Goal: Task Accomplishment & Management: Use online tool/utility

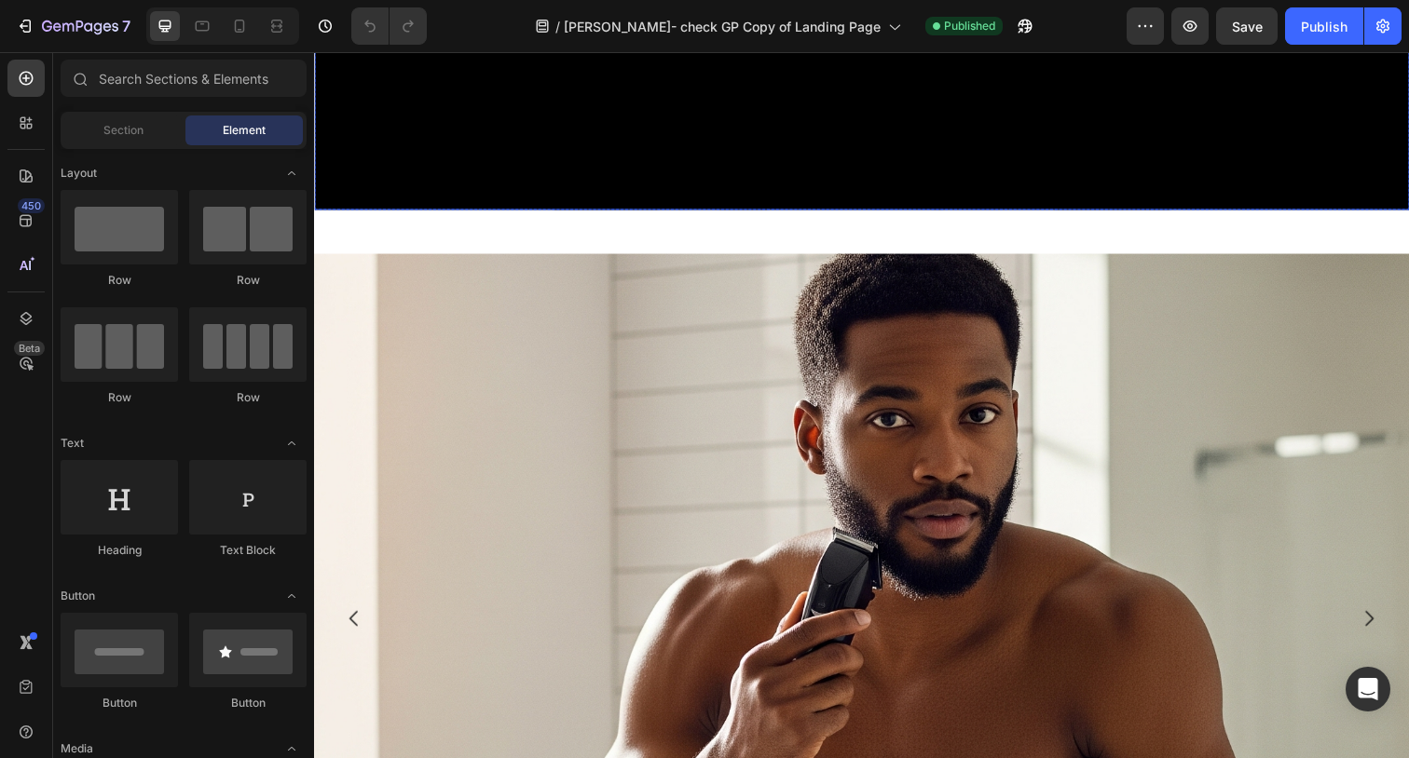
scroll to position [645, 0]
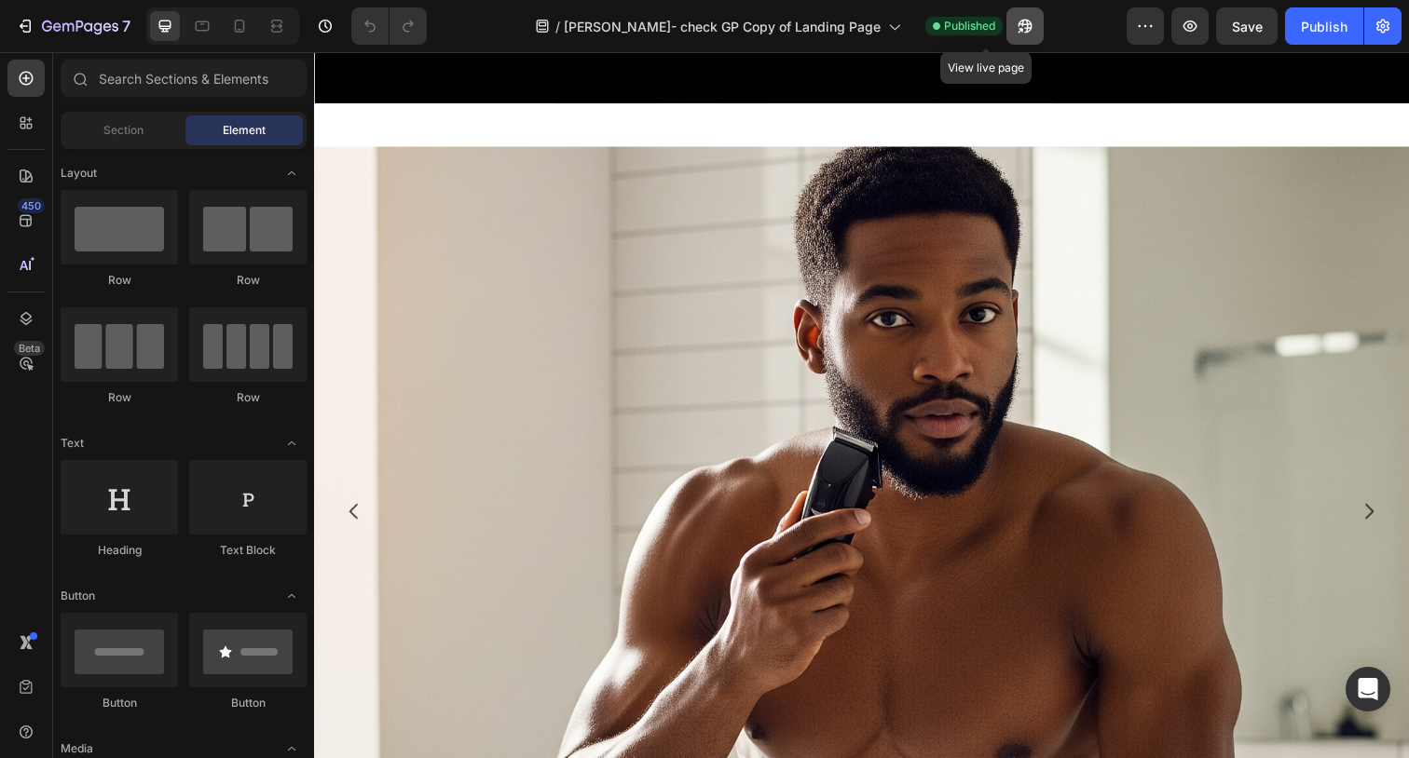
click at [1018, 28] on icon "button" at bounding box center [1020, 30] width 5 height 5
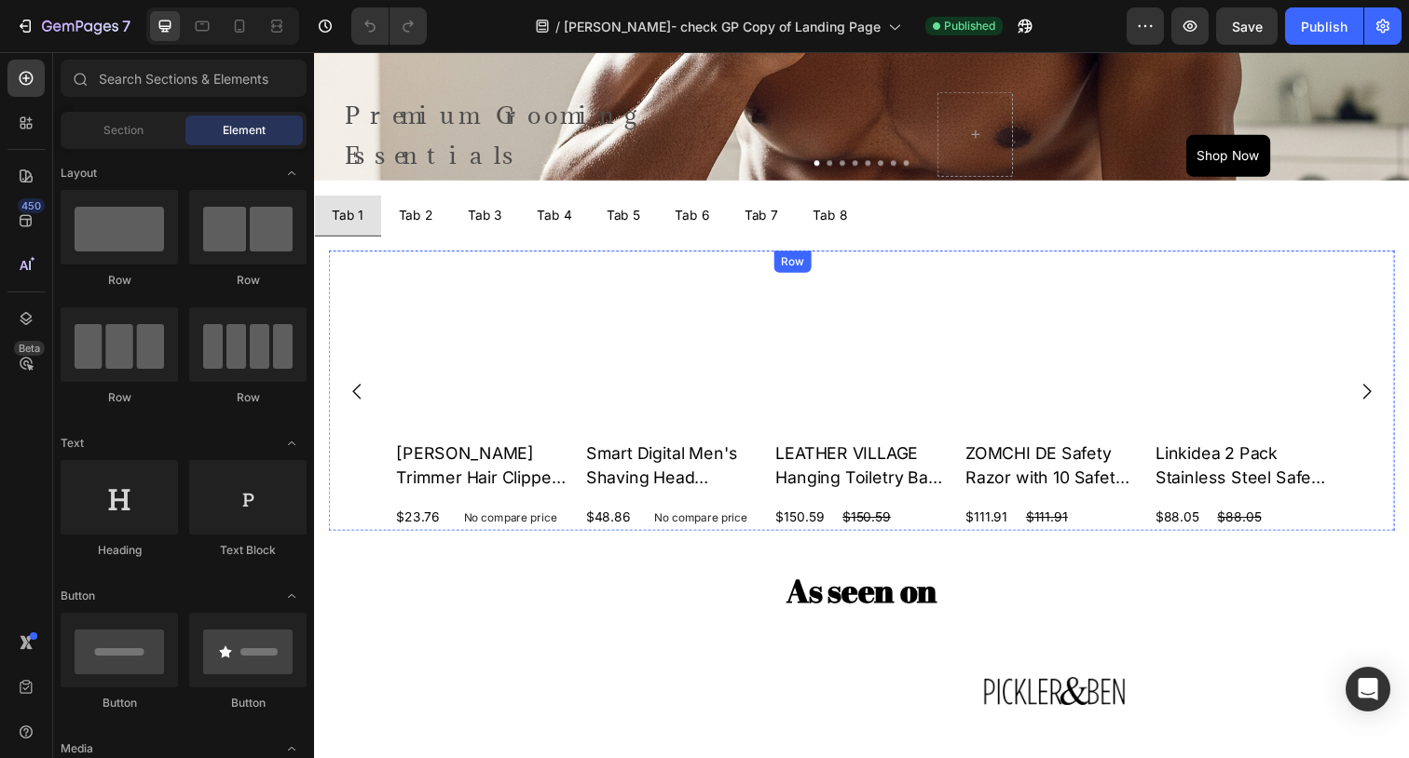
scroll to position [1315, 0]
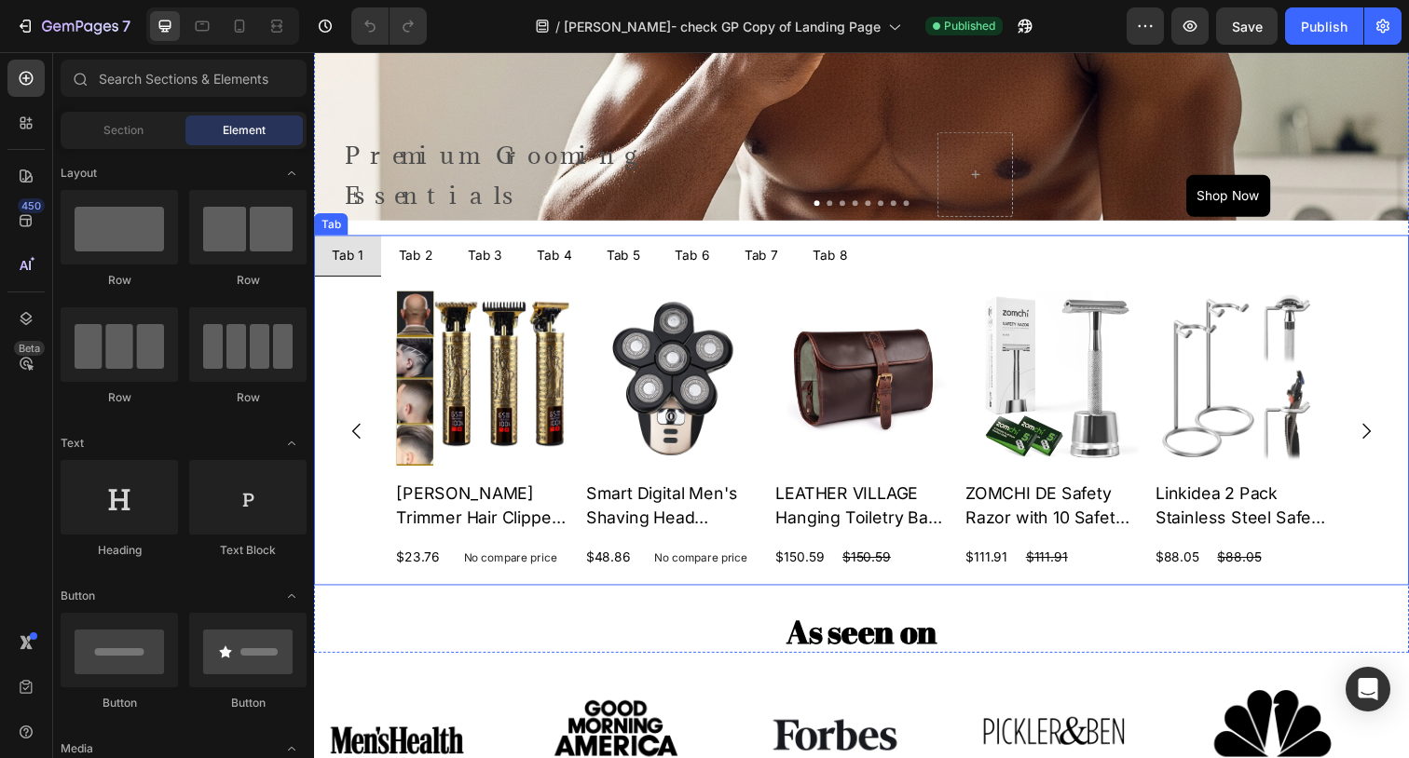
click at [1103, 247] on ul "Tab 1 Tab 2 Tab 3 Tab 4 Tab 5 Tab 6 Tab 7 Tab 8" at bounding box center [873, 260] width 1118 height 42
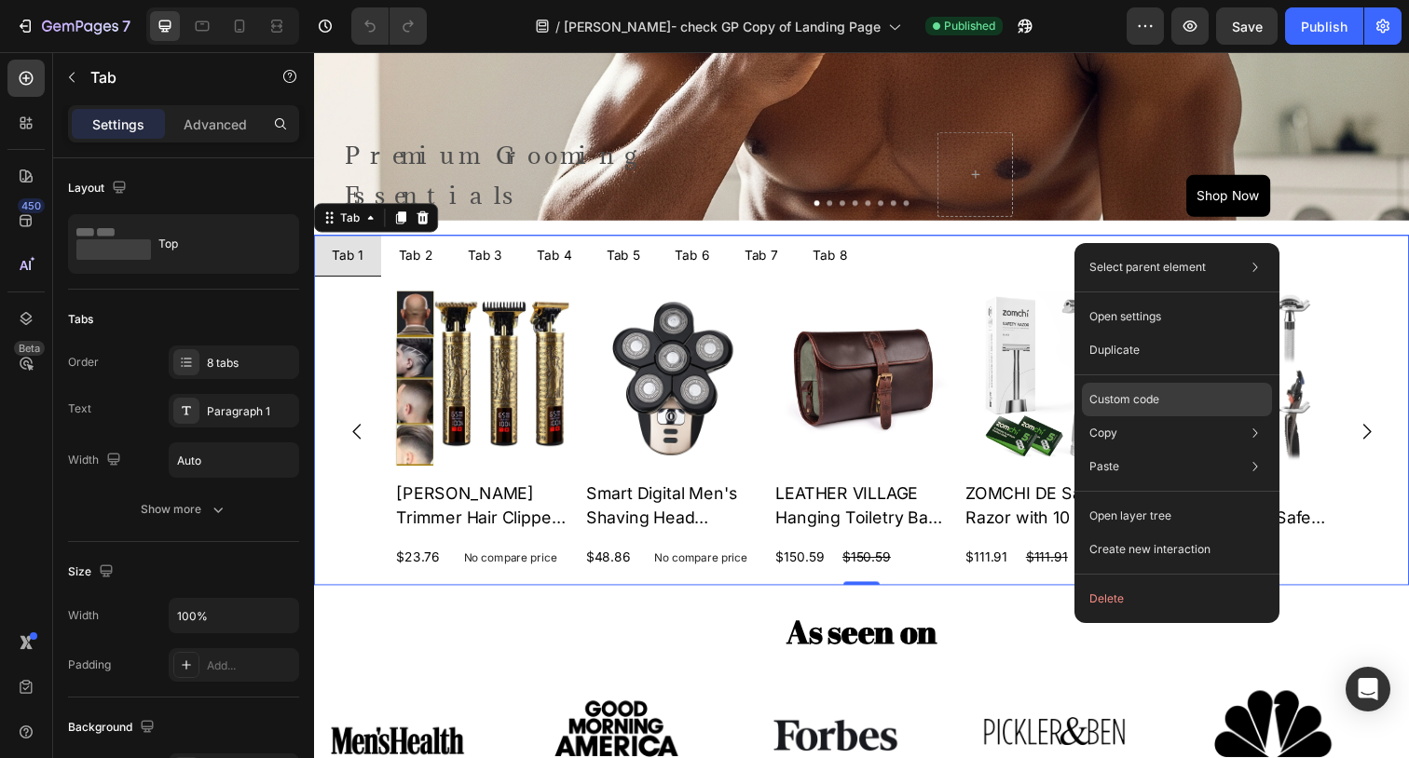
click at [1191, 450] on div "Custom code" at bounding box center [1177, 467] width 190 height 34
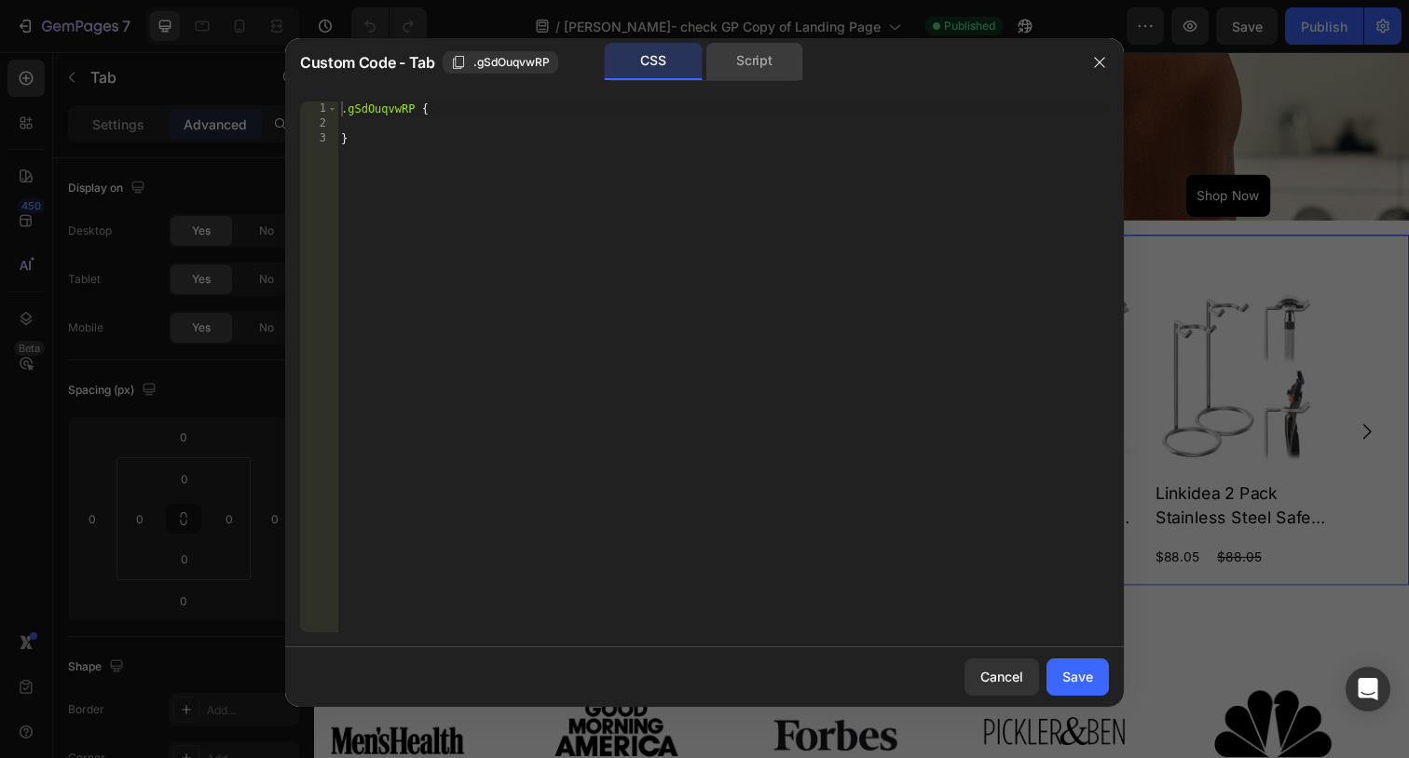
click at [756, 72] on div "Script" at bounding box center [754, 61] width 98 height 37
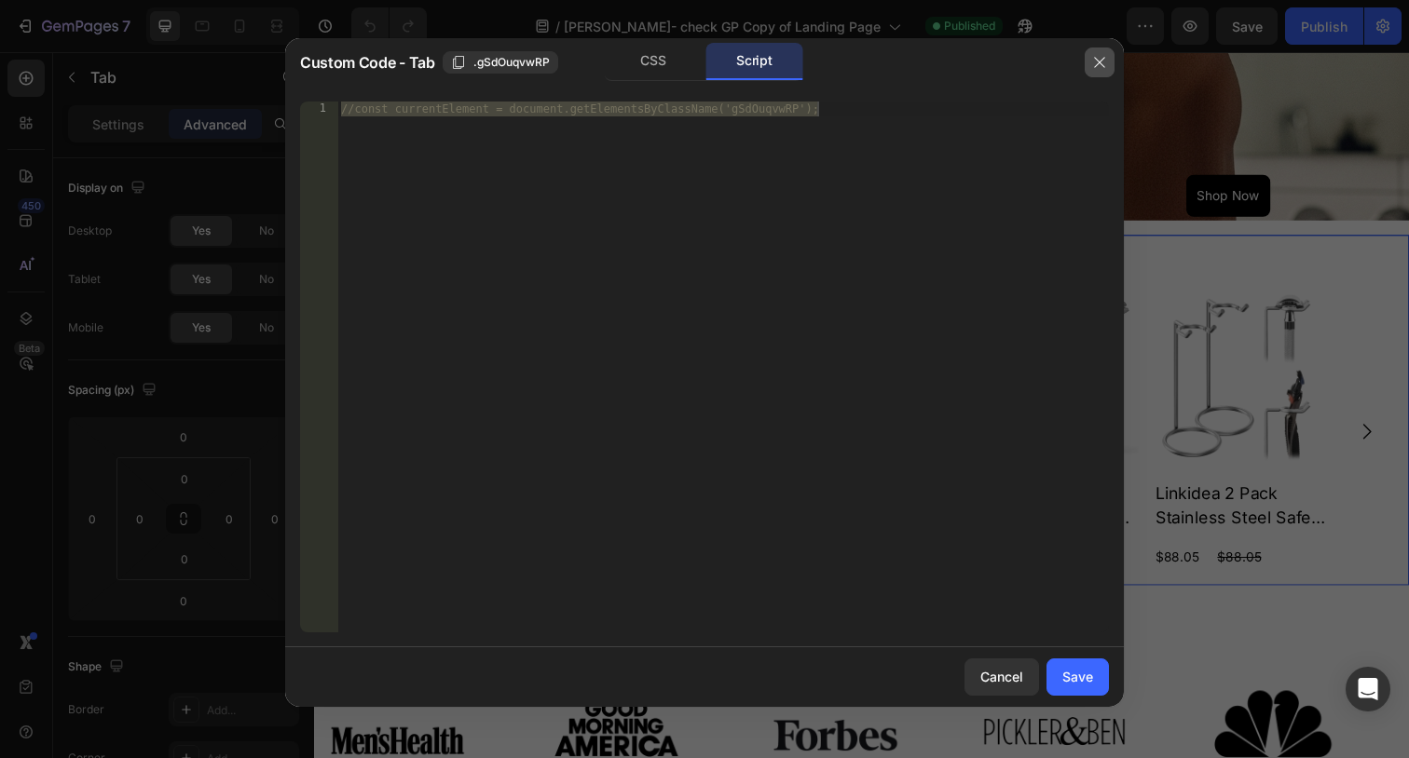
click at [1096, 70] on button "button" at bounding box center [1100, 63] width 30 height 30
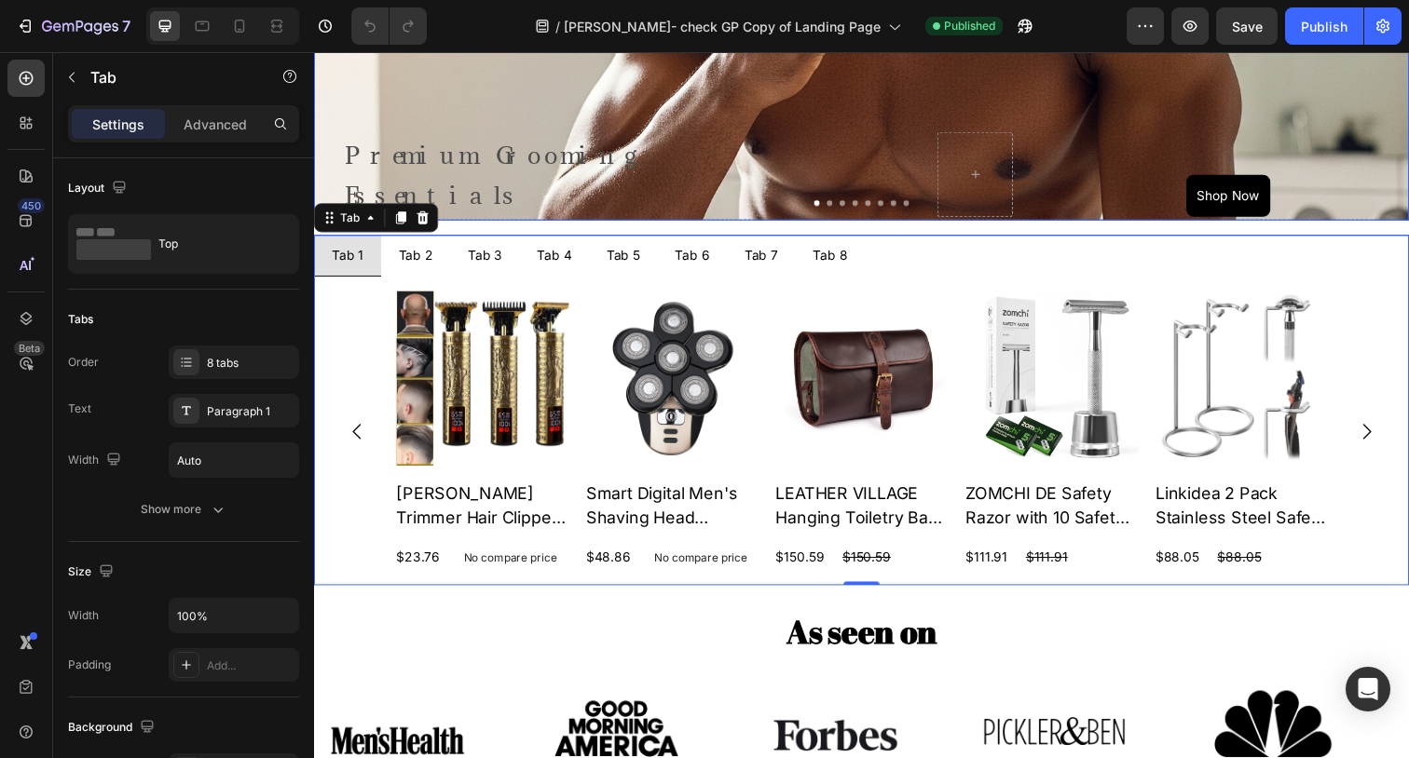
click at [344, 101] on div "Background Image" at bounding box center [873, 78] width 1118 height 1118
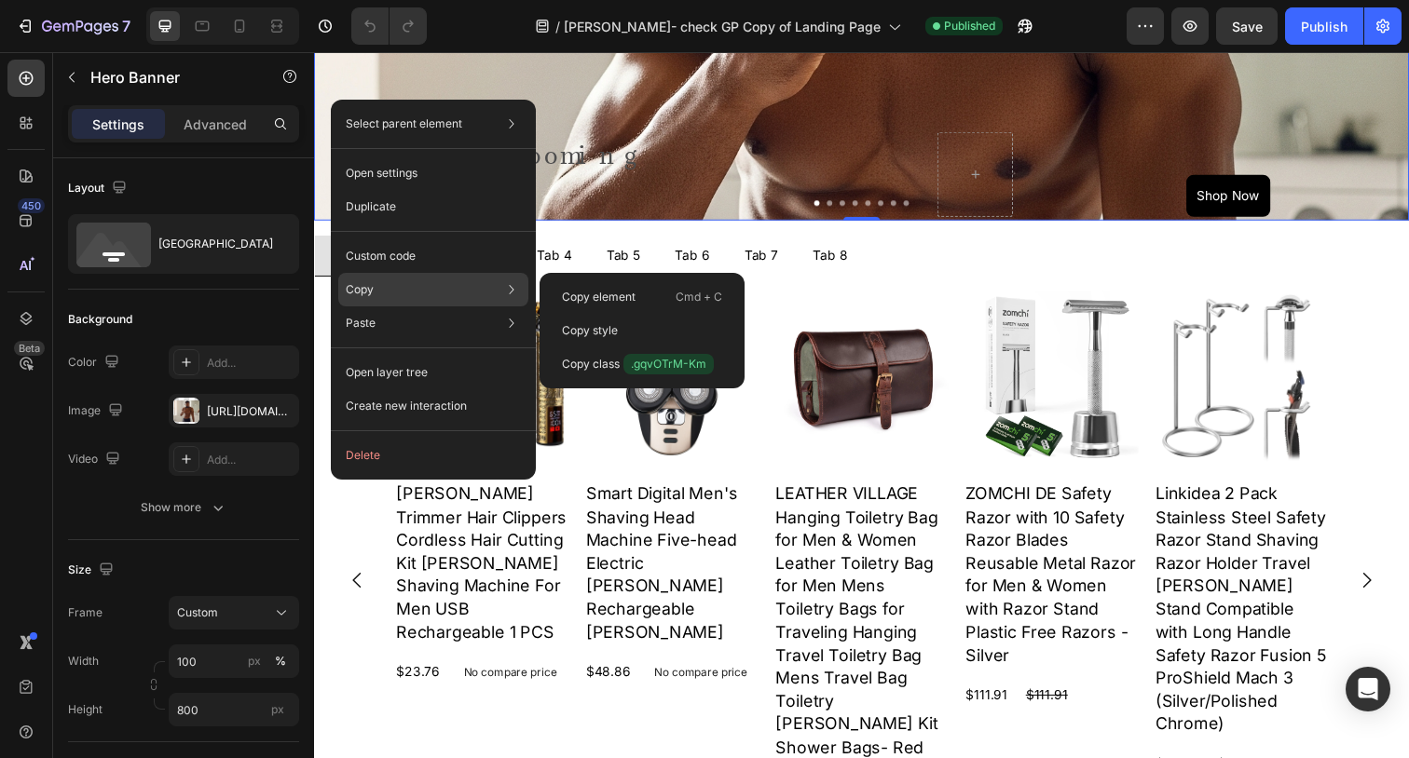
click at [477, 284] on div "Copy Copy element Cmd + C Copy style Copy class .gqvOTrM-Km" at bounding box center [433, 290] width 190 height 34
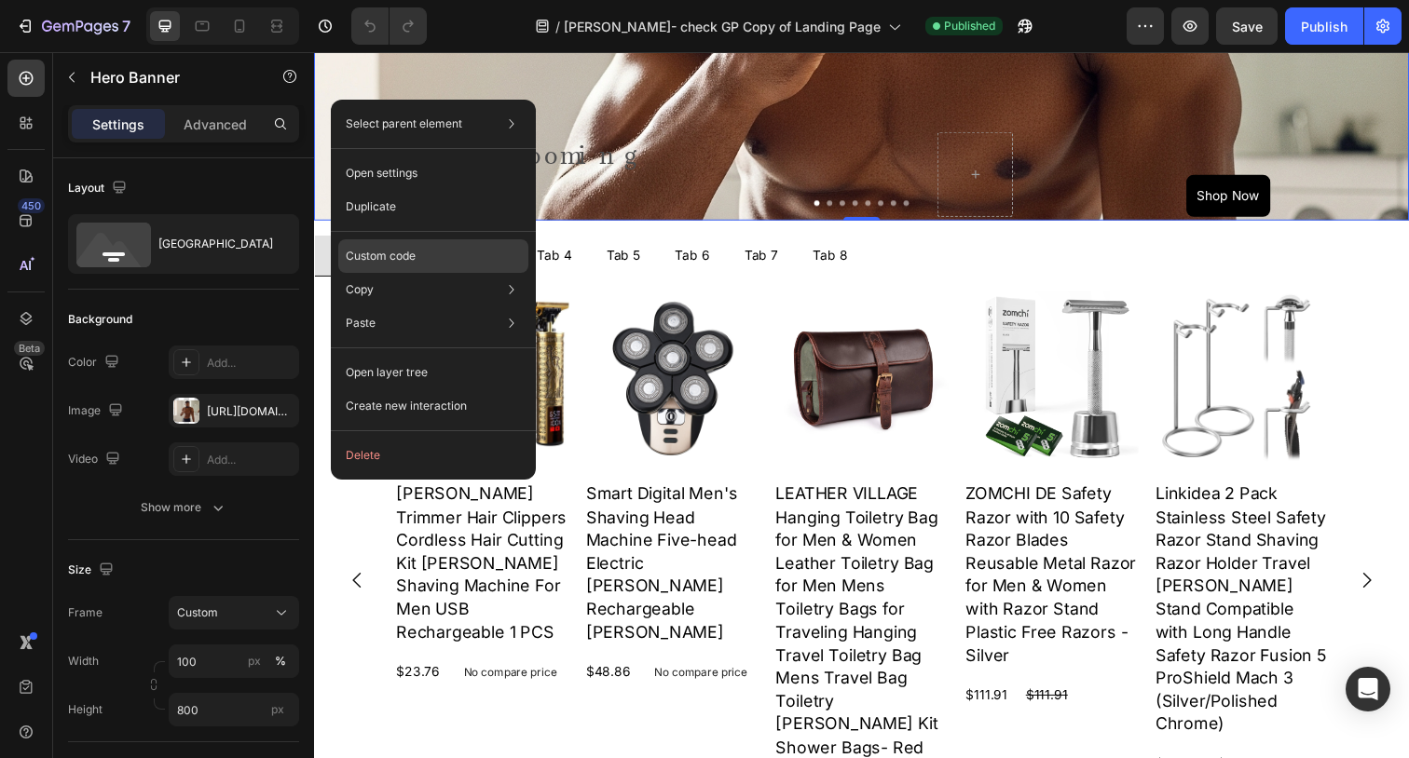
click at [476, 307] on div "Custom code" at bounding box center [433, 324] width 190 height 34
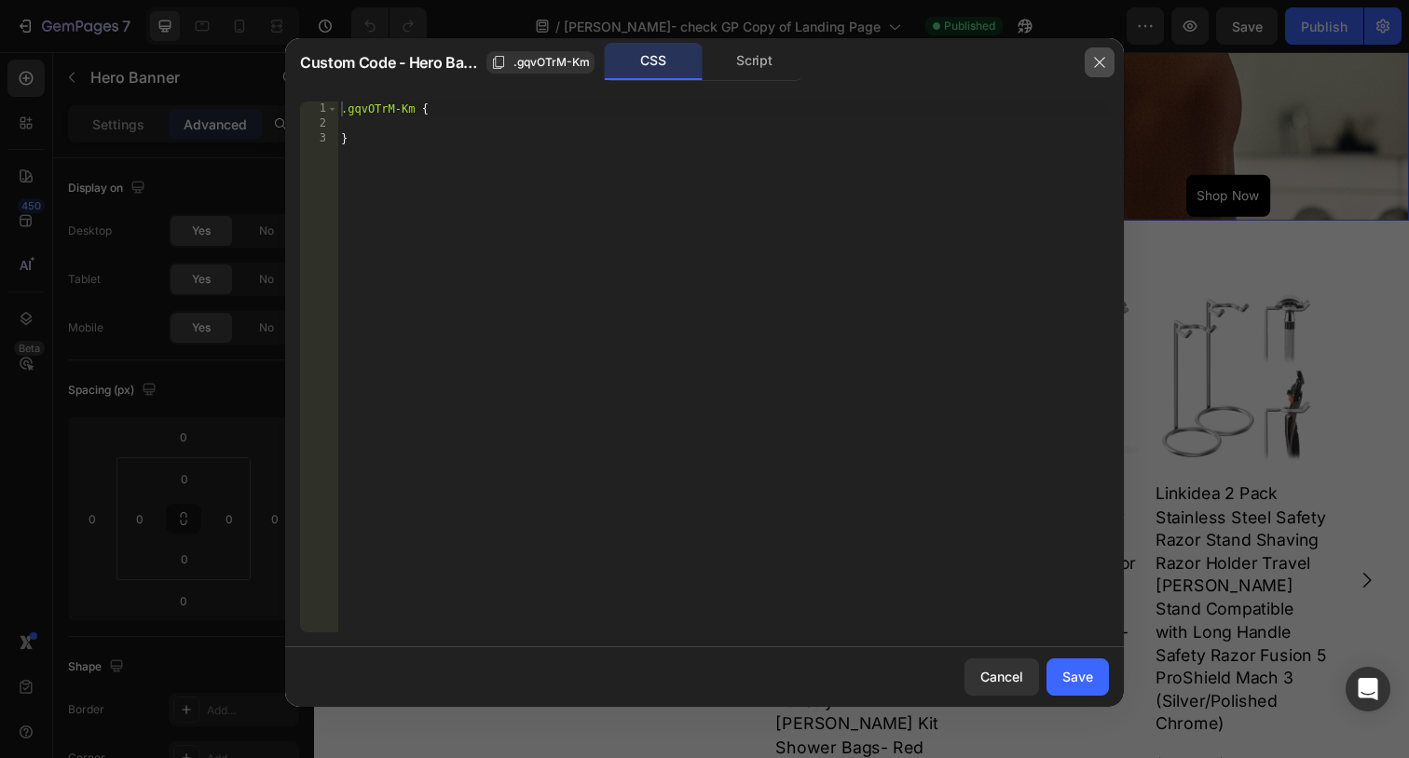
click at [1100, 75] on button "button" at bounding box center [1100, 63] width 30 height 30
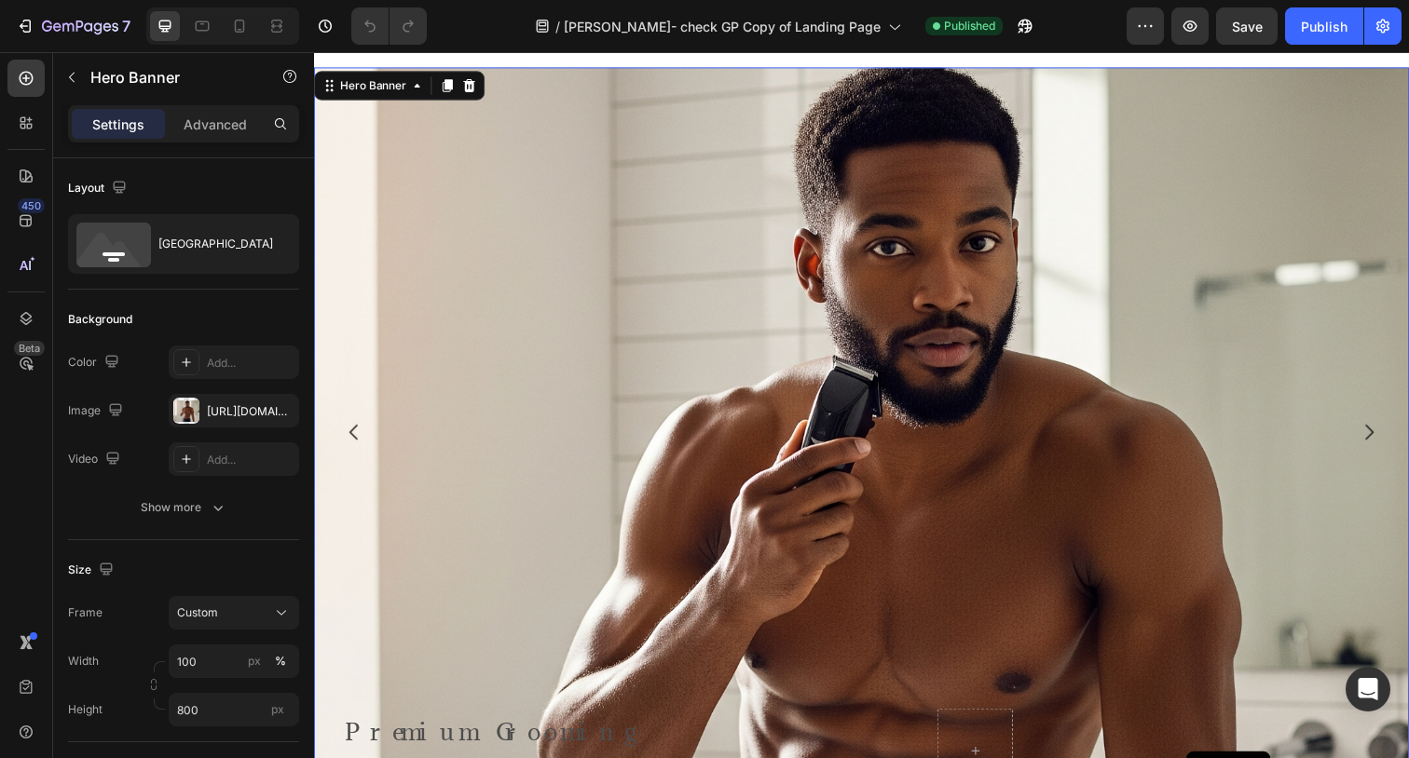
scroll to position [721, 0]
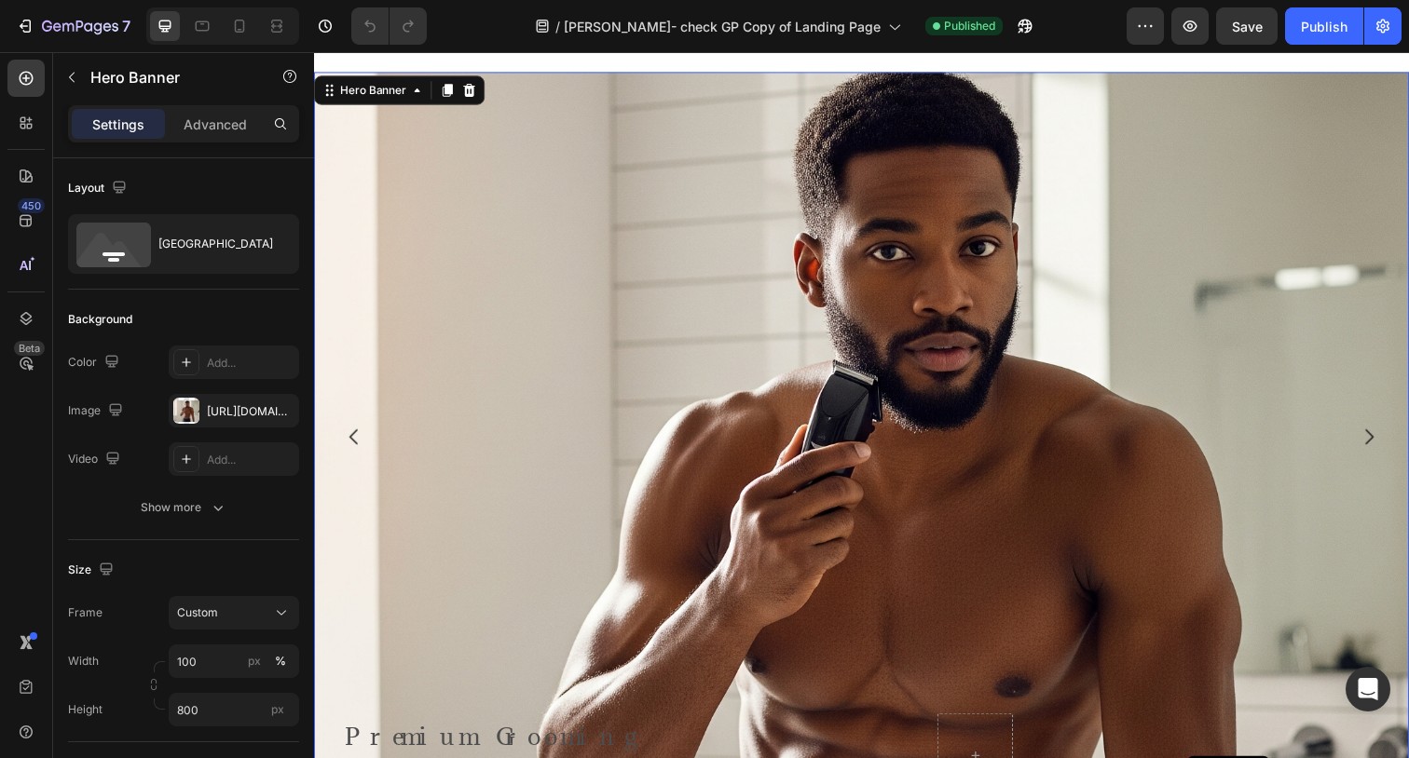
click at [910, 425] on div "Background Image" at bounding box center [873, 607] width 1118 height 1118
click at [29, 315] on icon at bounding box center [26, 318] width 12 height 13
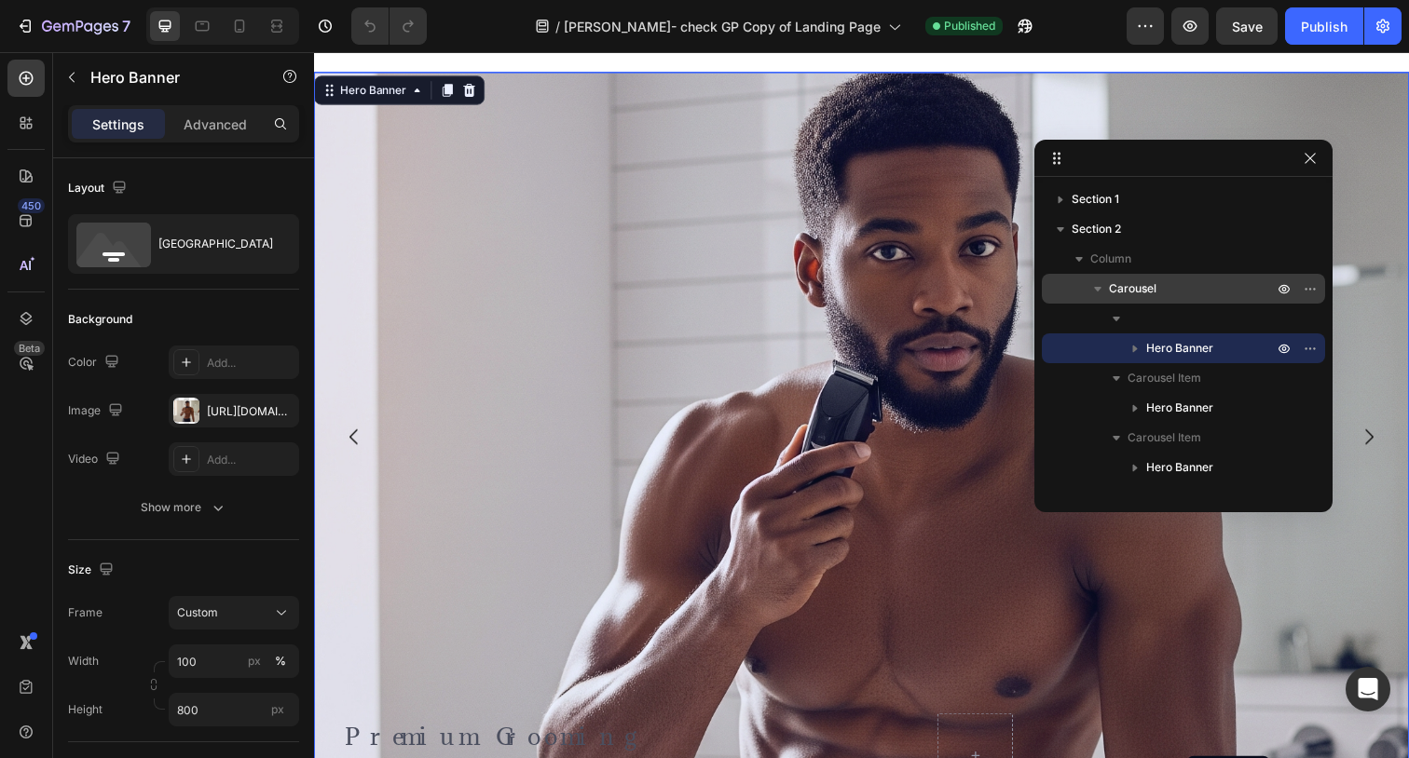
click at [1151, 297] on span "Carousel" at bounding box center [1133, 289] width 48 height 19
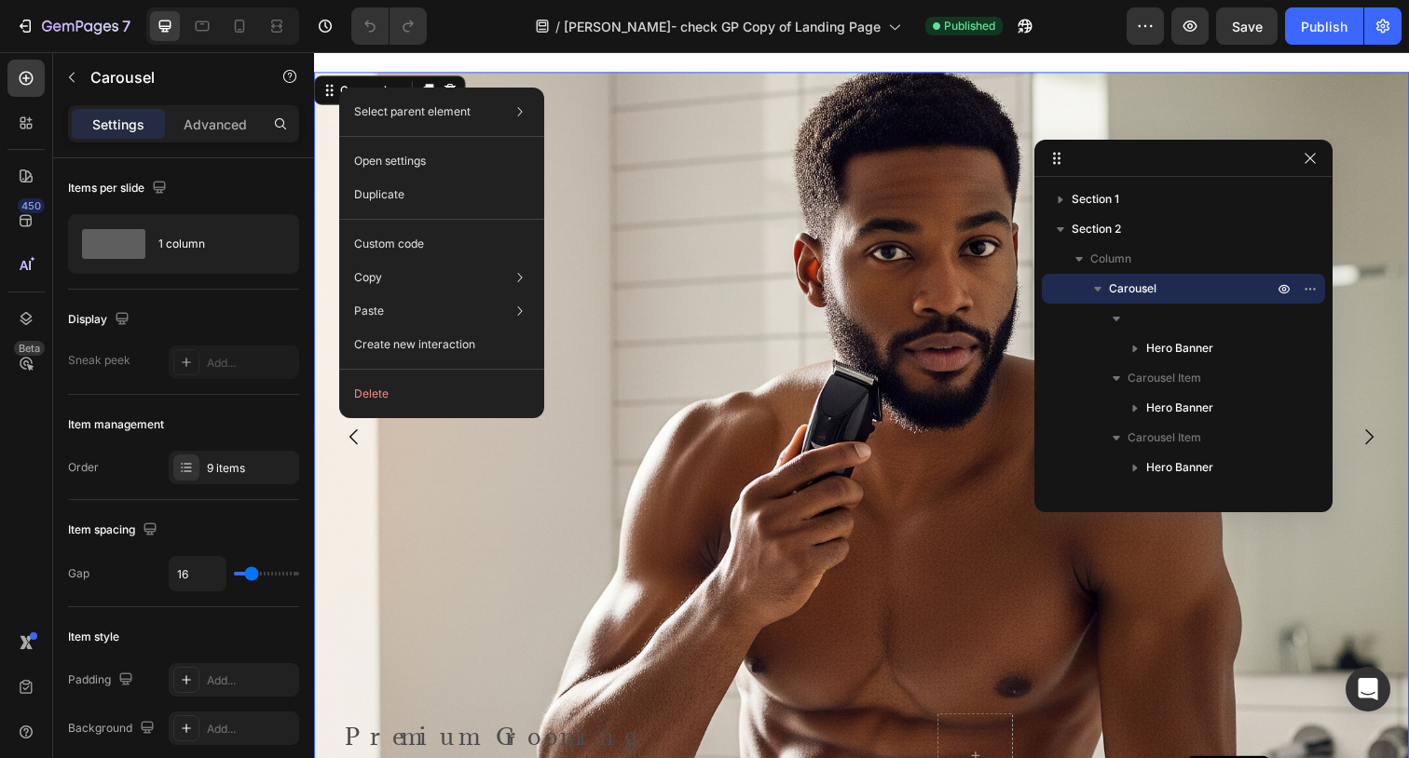
click at [432, 220] on div "Select parent element Section Carousel Open settings Duplicate Custom code Copy…" at bounding box center [441, 253] width 205 height 331
click at [425, 294] on div "Custom code" at bounding box center [442, 311] width 190 height 34
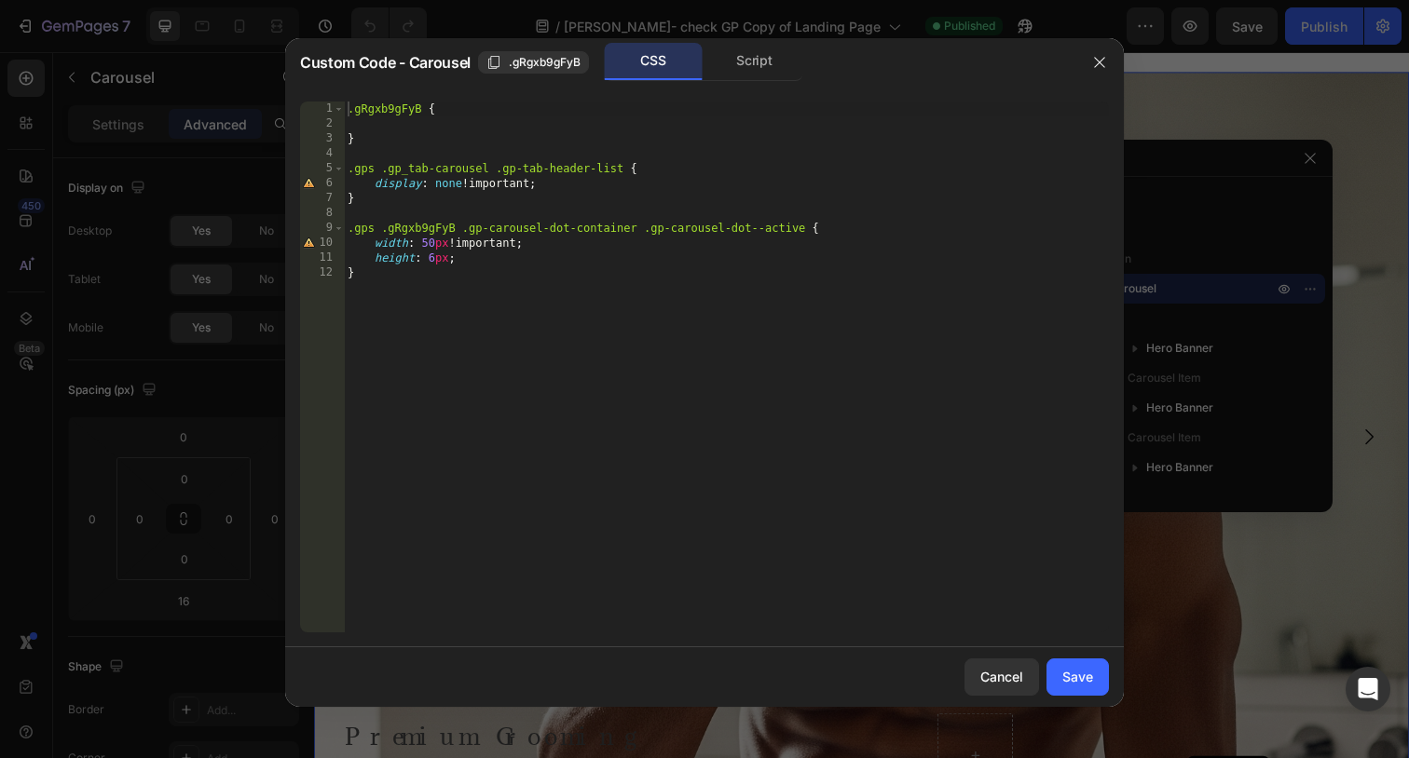
type textarea "height: 6px;"
click at [533, 263] on div ".gRgxb9gFyB { } .gps .gp_tab-carousel .gp-tab-header-list { display : none !imp…" at bounding box center [726, 382] width 765 height 561
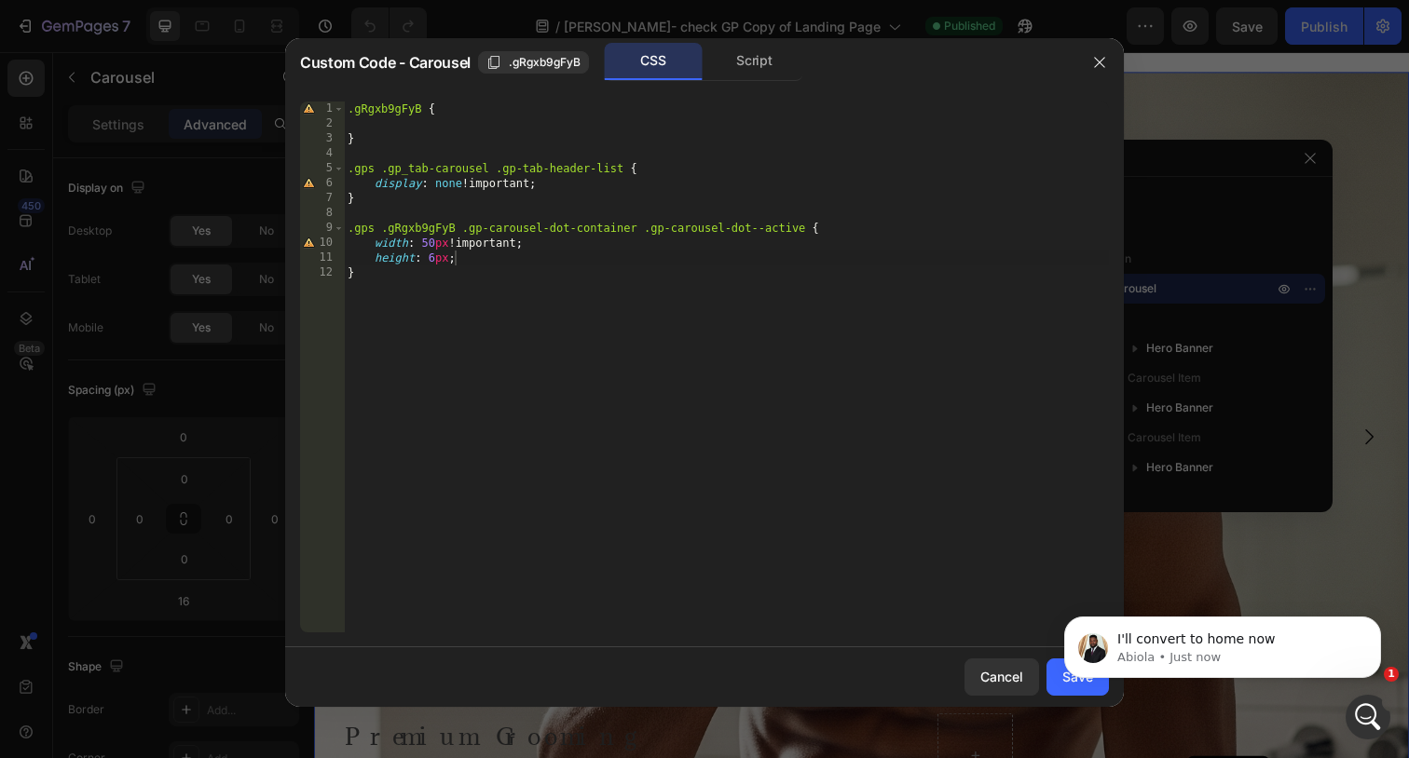
scroll to position [0, 0]
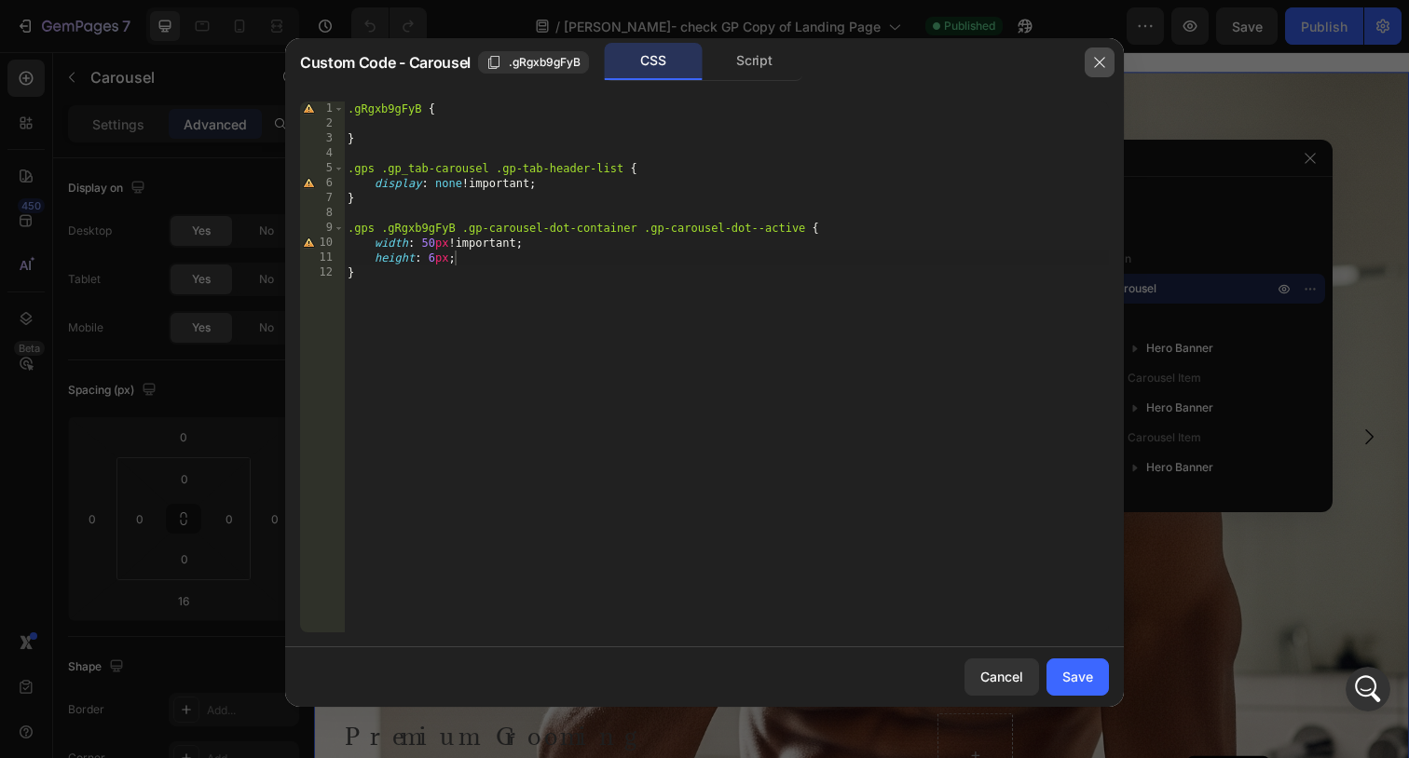
click at [1102, 66] on icon "button" at bounding box center [1099, 62] width 15 height 15
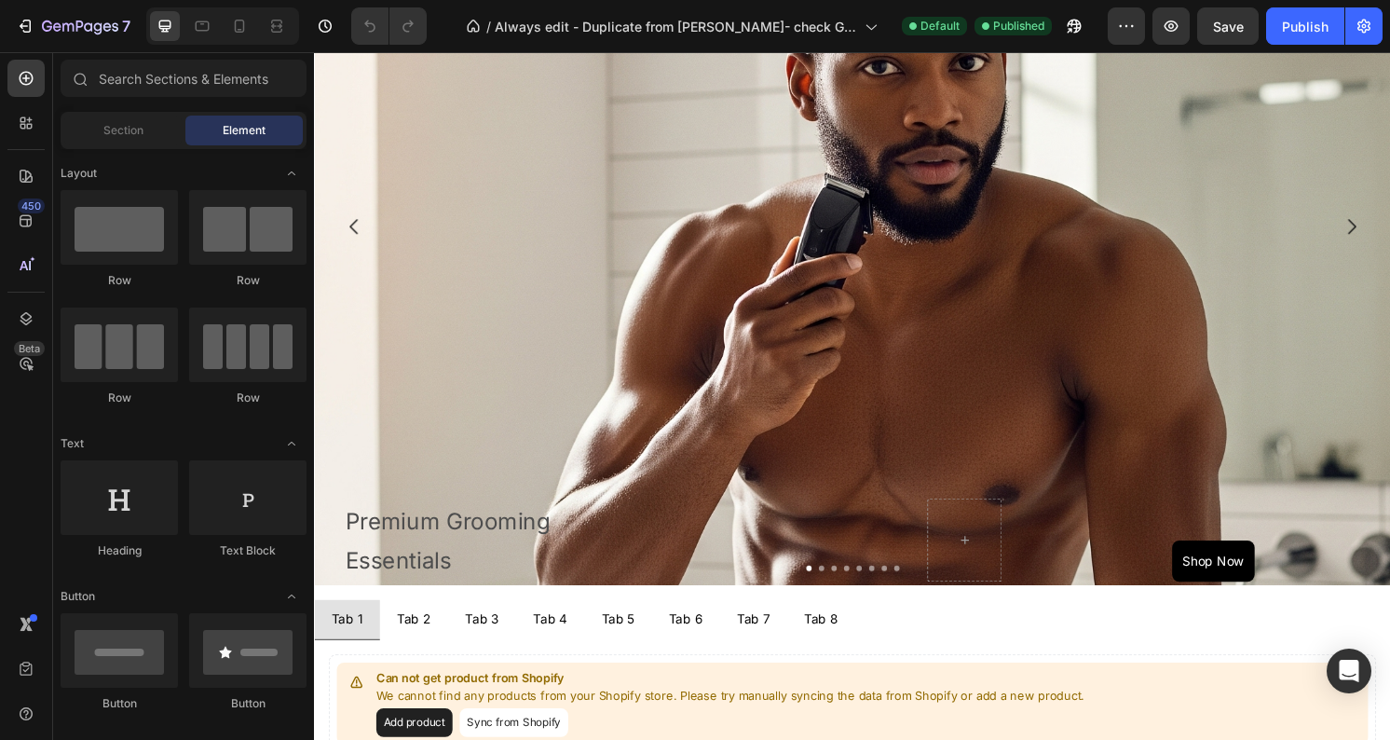
scroll to position [935, 0]
click at [1389, 241] on icon "Carousel Next Arrow" at bounding box center [1391, 232] width 22 height 22
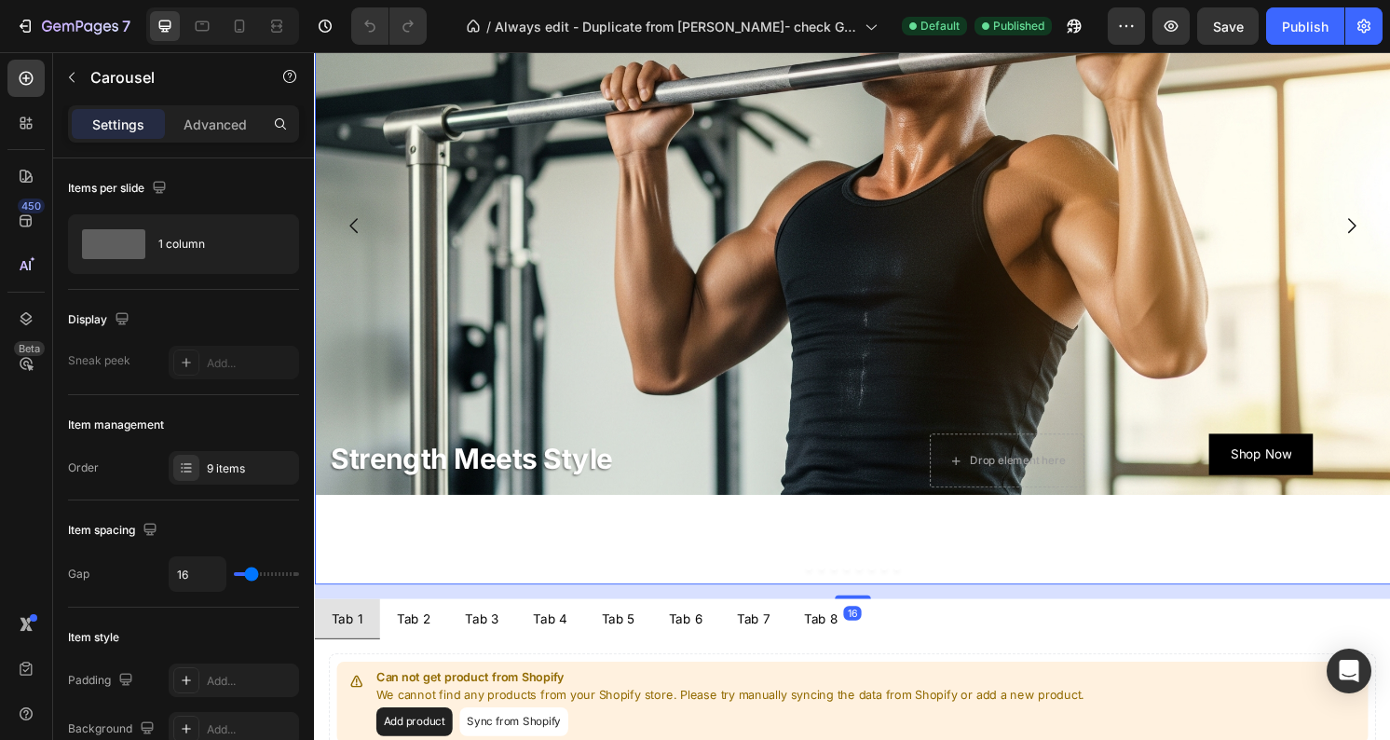
scroll to position [0, 0]
click at [1389, 241] on icon "Carousel Next Arrow" at bounding box center [1391, 232] width 22 height 22
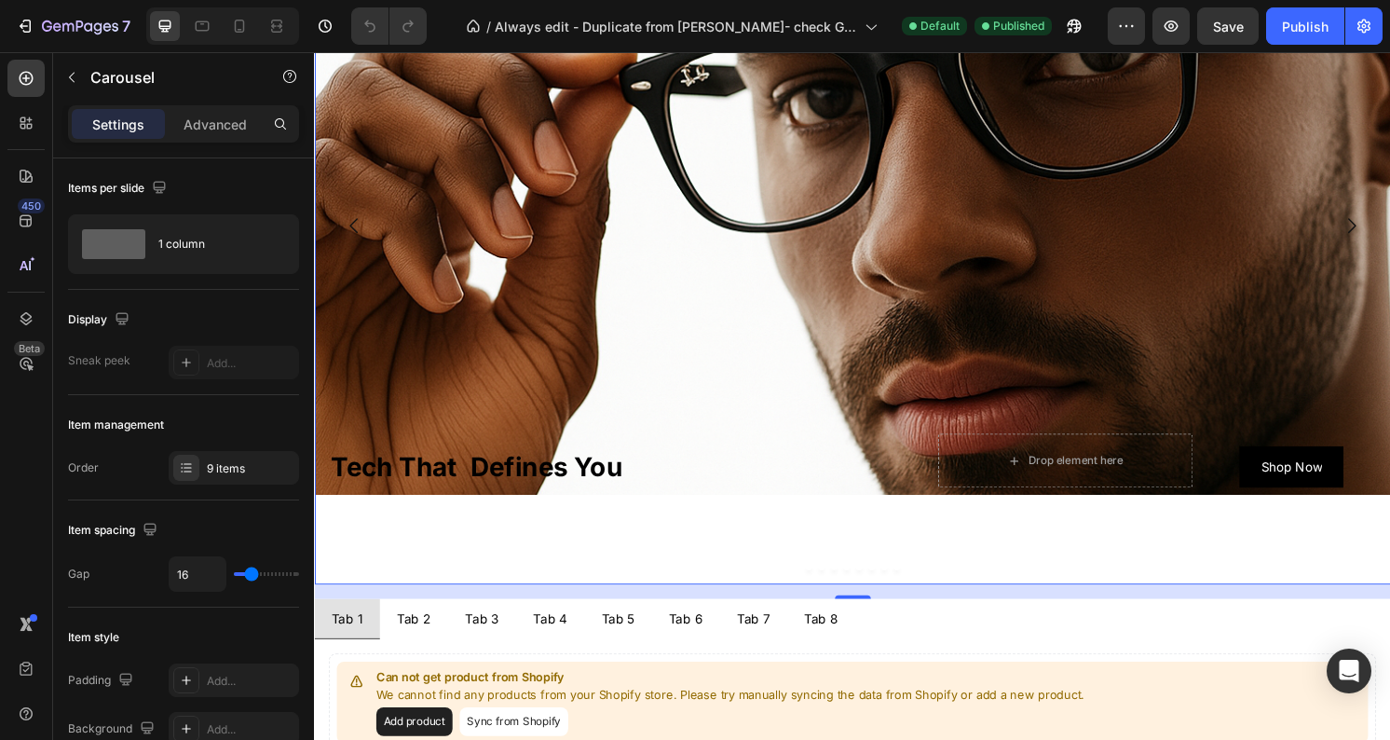
click at [1389, 242] on icon "Carousel Next Arrow" at bounding box center [1391, 232] width 22 height 22
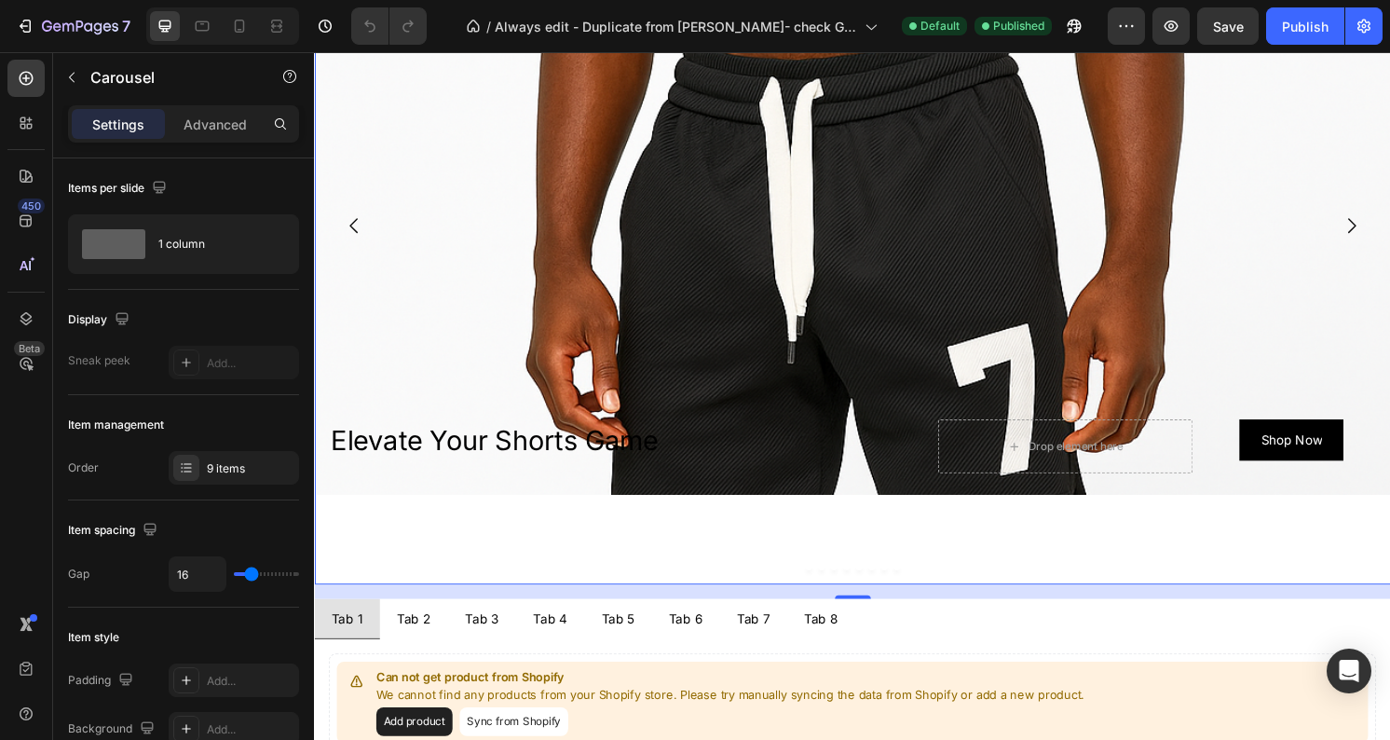
click at [1389, 242] on icon "Carousel Next Arrow" at bounding box center [1391, 232] width 22 height 22
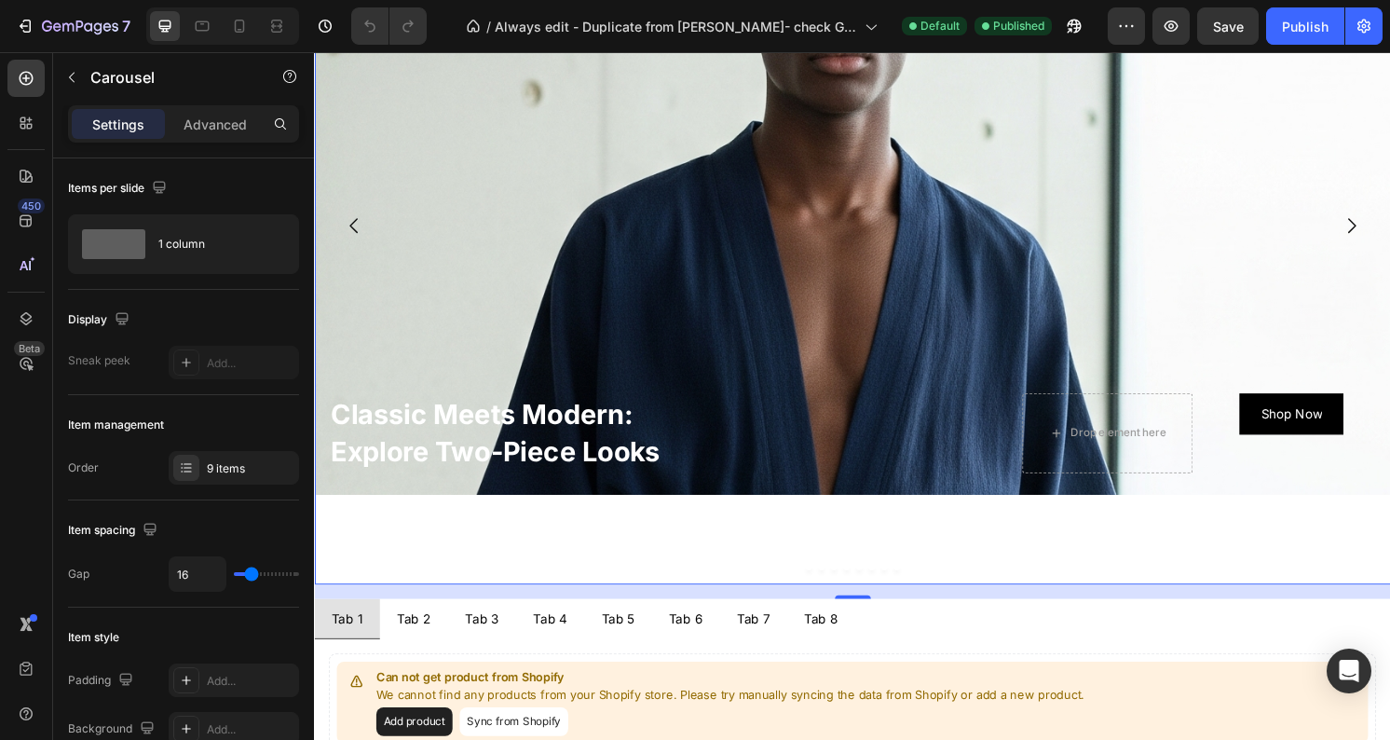
click at [1389, 242] on icon "Carousel Next Arrow" at bounding box center [1391, 232] width 22 height 22
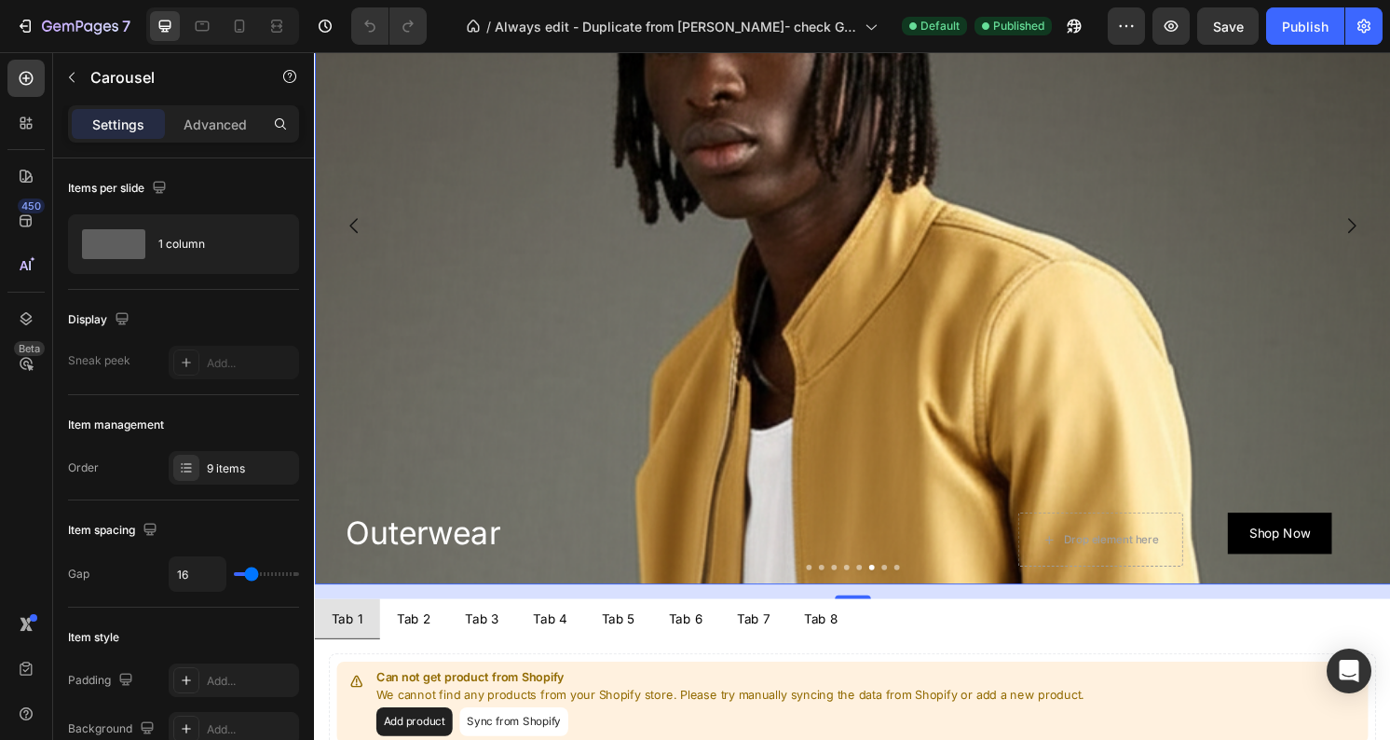
click at [1389, 242] on icon "Carousel Next Arrow" at bounding box center [1391, 232] width 22 height 22
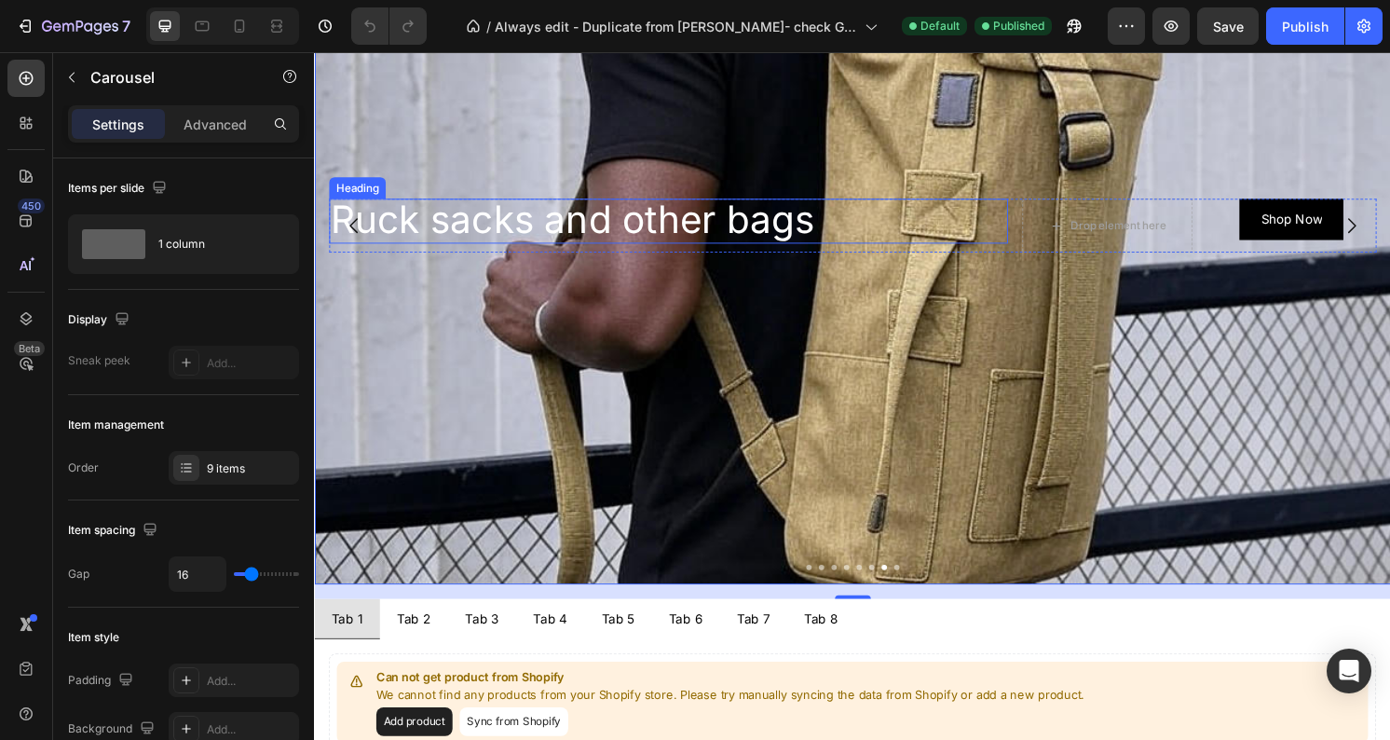
click at [979, 222] on h2 "Ruck sacks and other bags" at bounding box center [681, 227] width 705 height 47
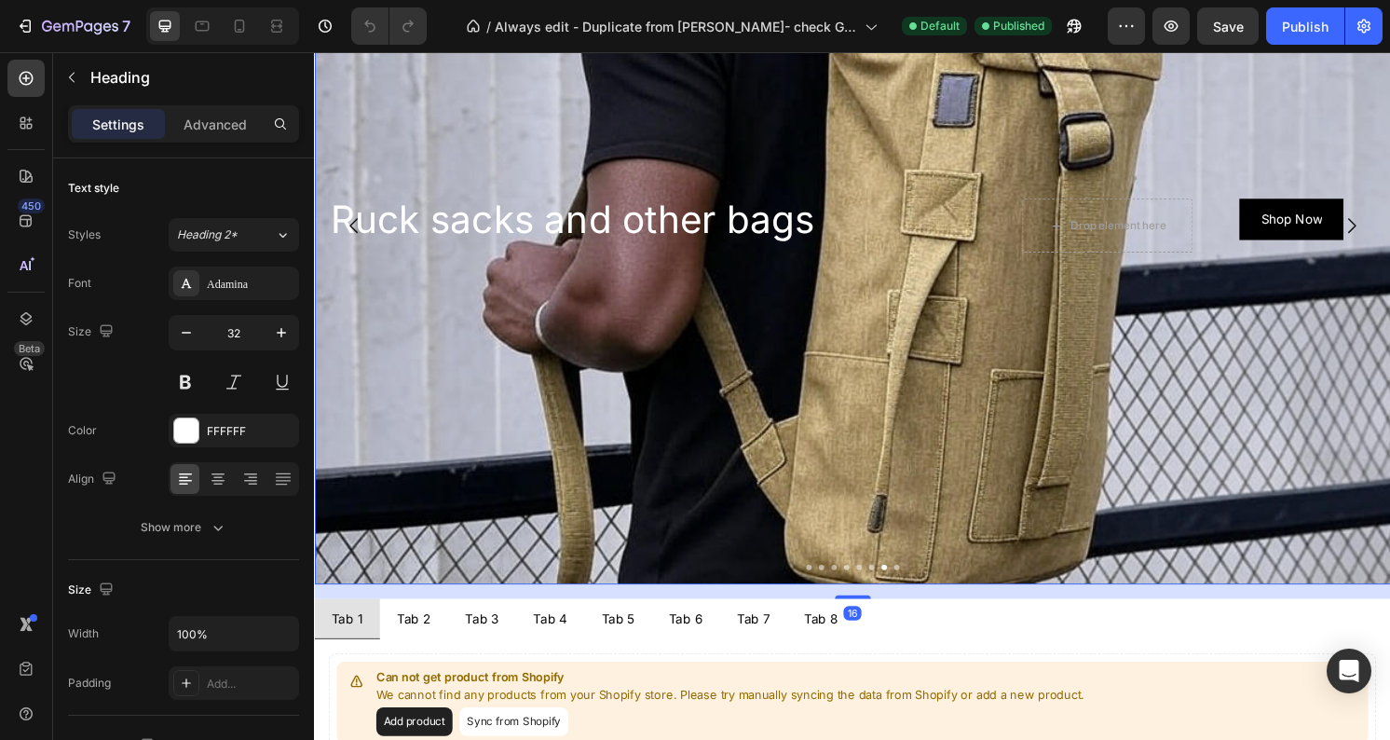
click at [353, 229] on icon "Carousel Back Arrow" at bounding box center [354, 233] width 8 height 16
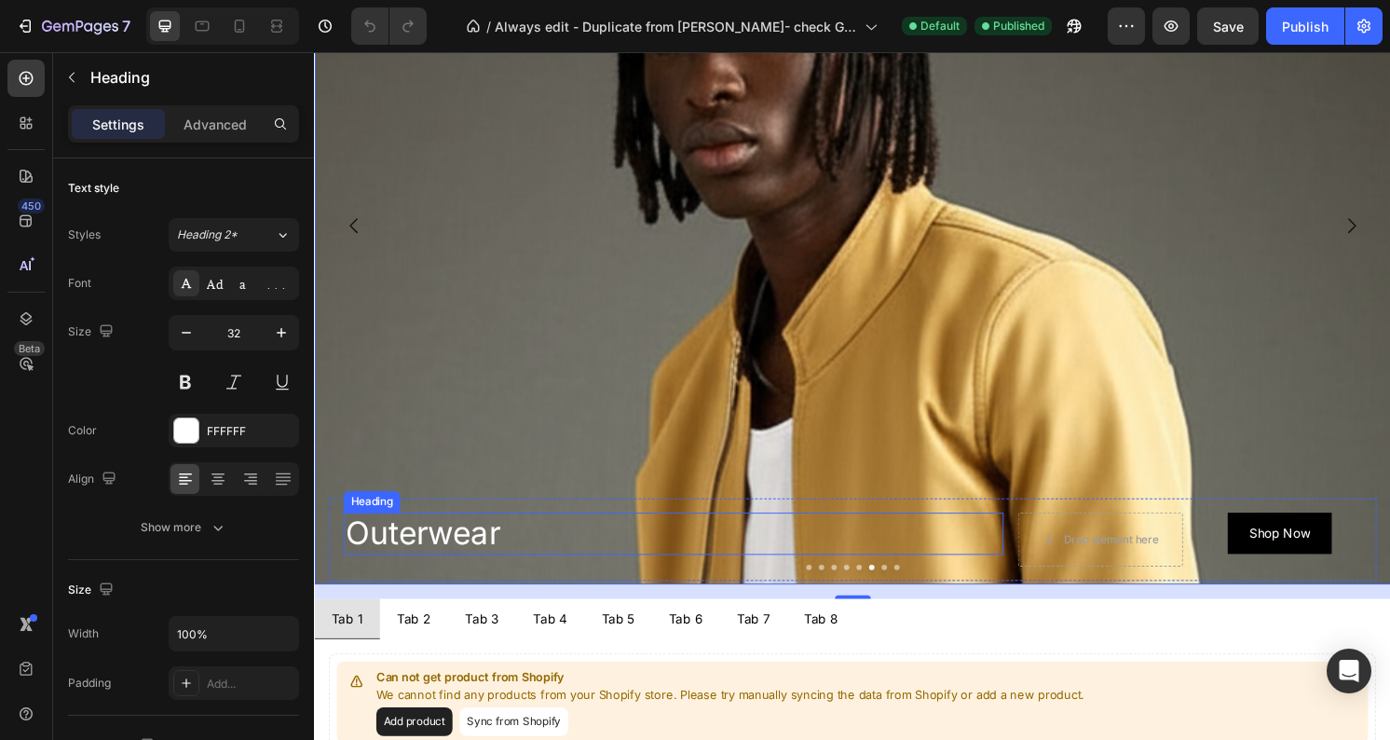
click at [537, 530] on h2 "Outerwear" at bounding box center [687, 552] width 686 height 44
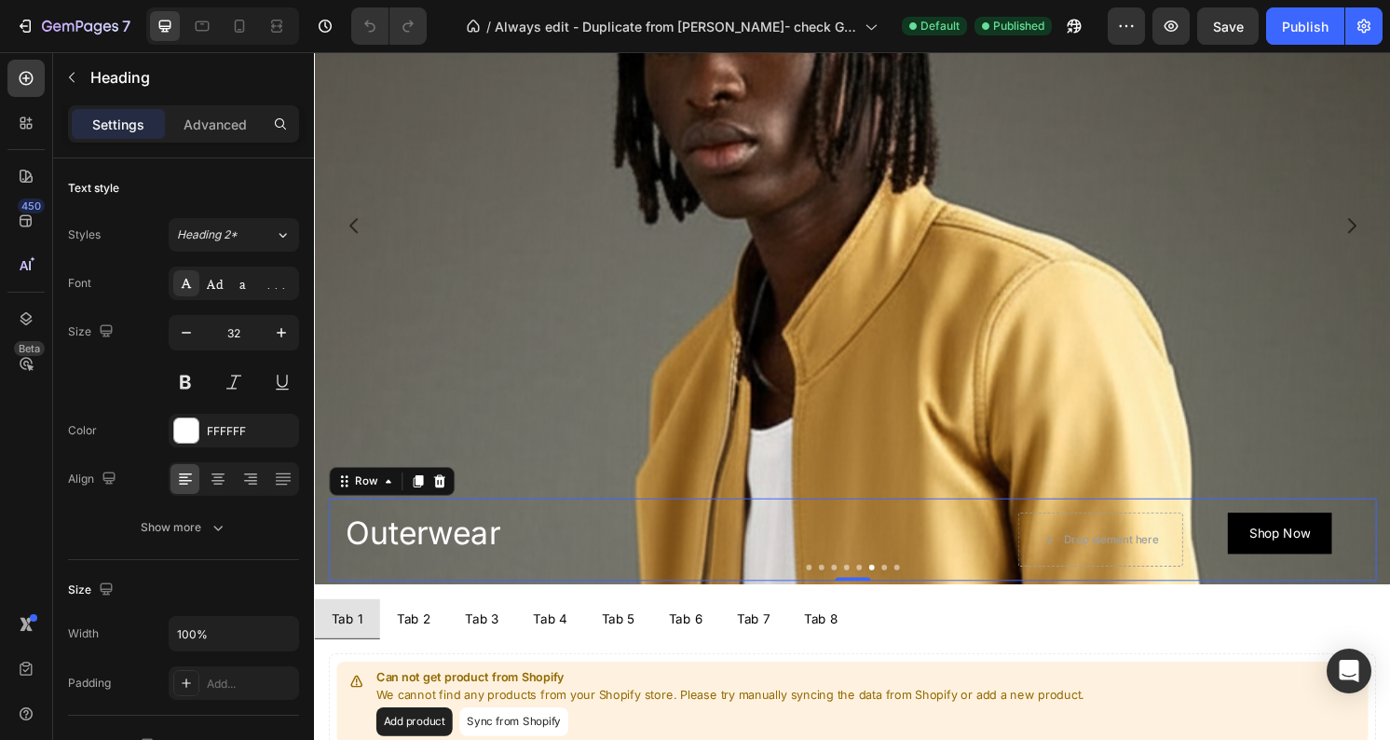
click at [536, 518] on div "Outerwear Heading Drop element here Shop Now Button Row 0" at bounding box center [873, 558] width 1088 height 86
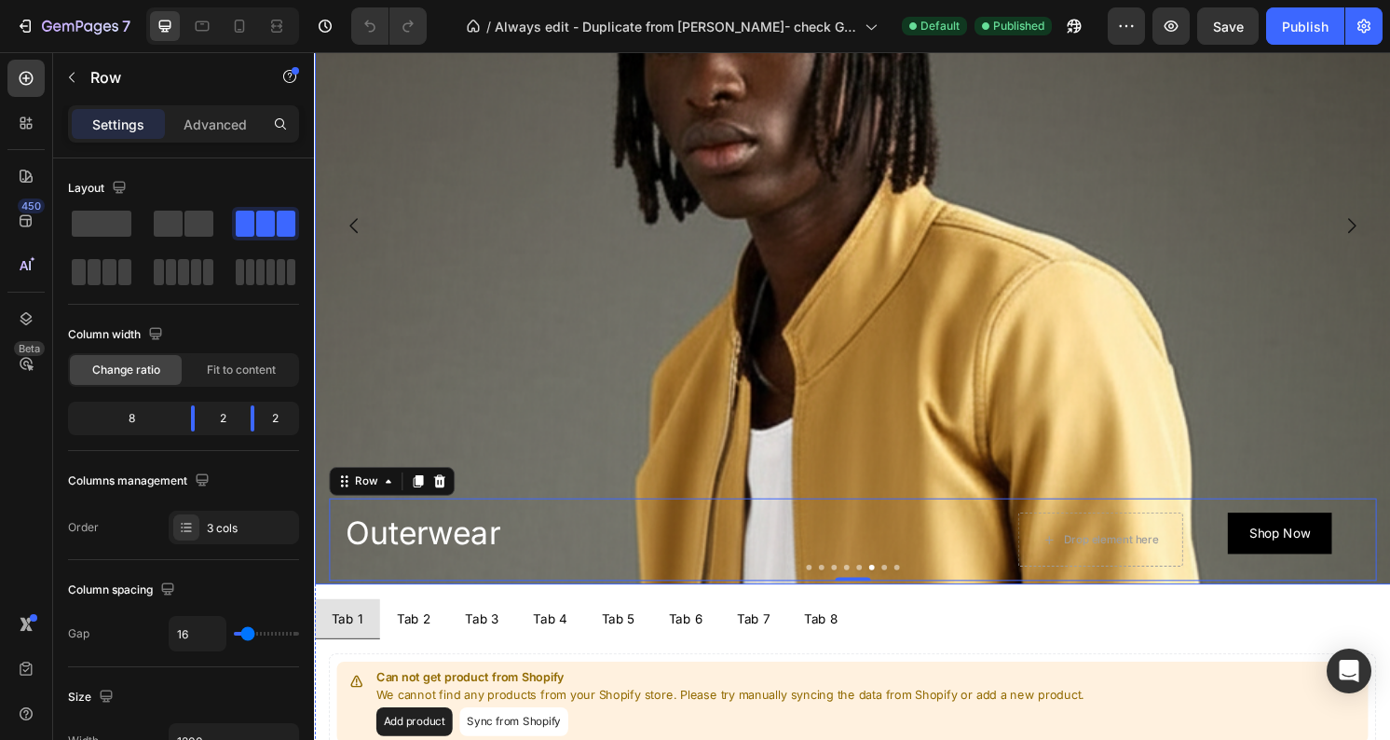
click at [1386, 239] on icon "Carousel Next Arrow" at bounding box center [1391, 232] width 22 height 22
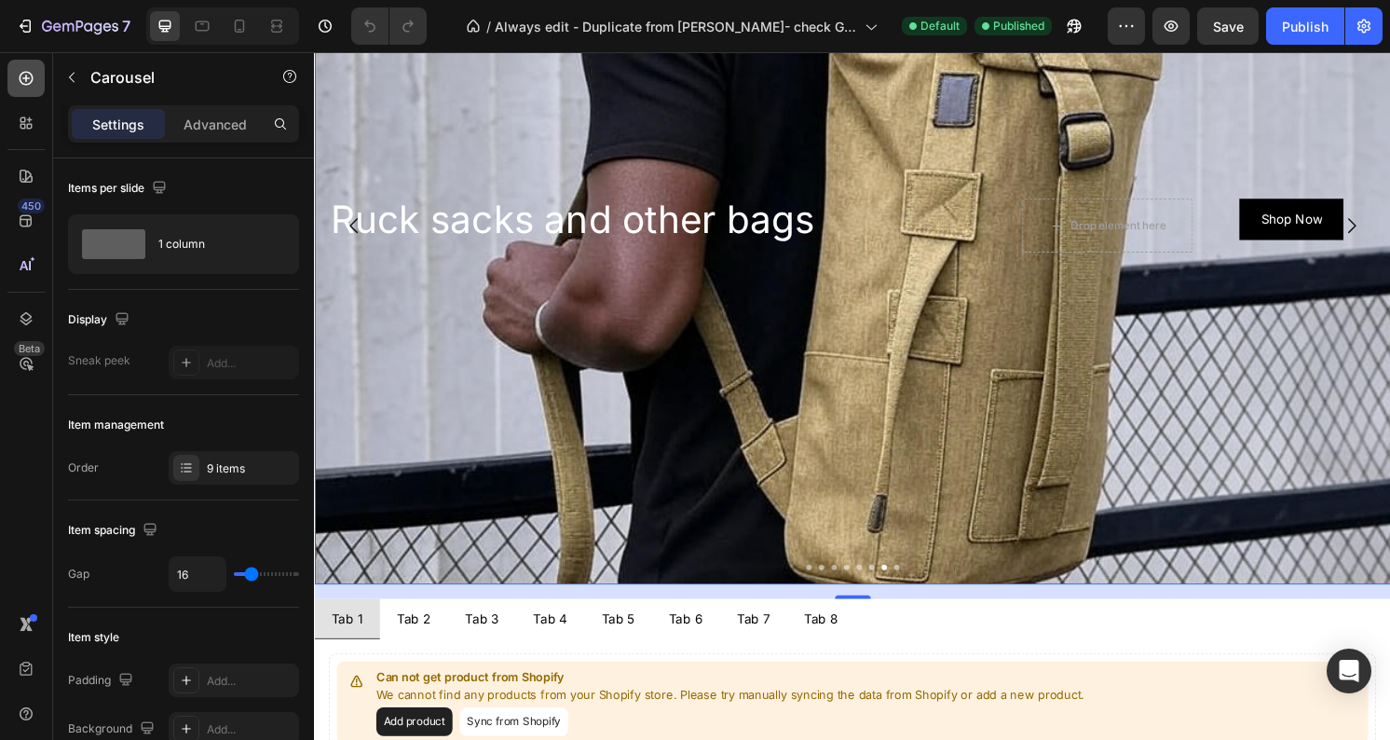
click at [33, 80] on icon at bounding box center [26, 78] width 19 height 19
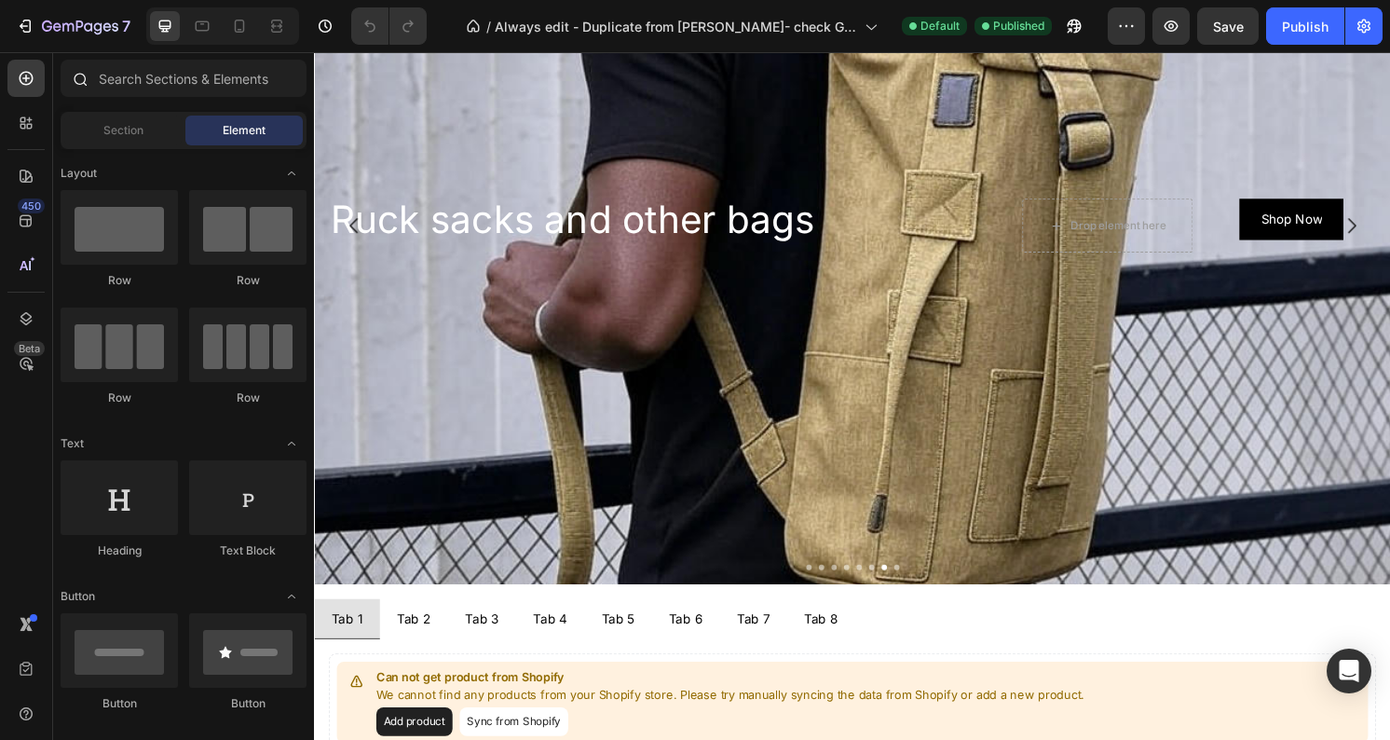
click at [130, 98] on div at bounding box center [183, 82] width 261 height 45
click at [130, 88] on input "text" at bounding box center [184, 78] width 246 height 37
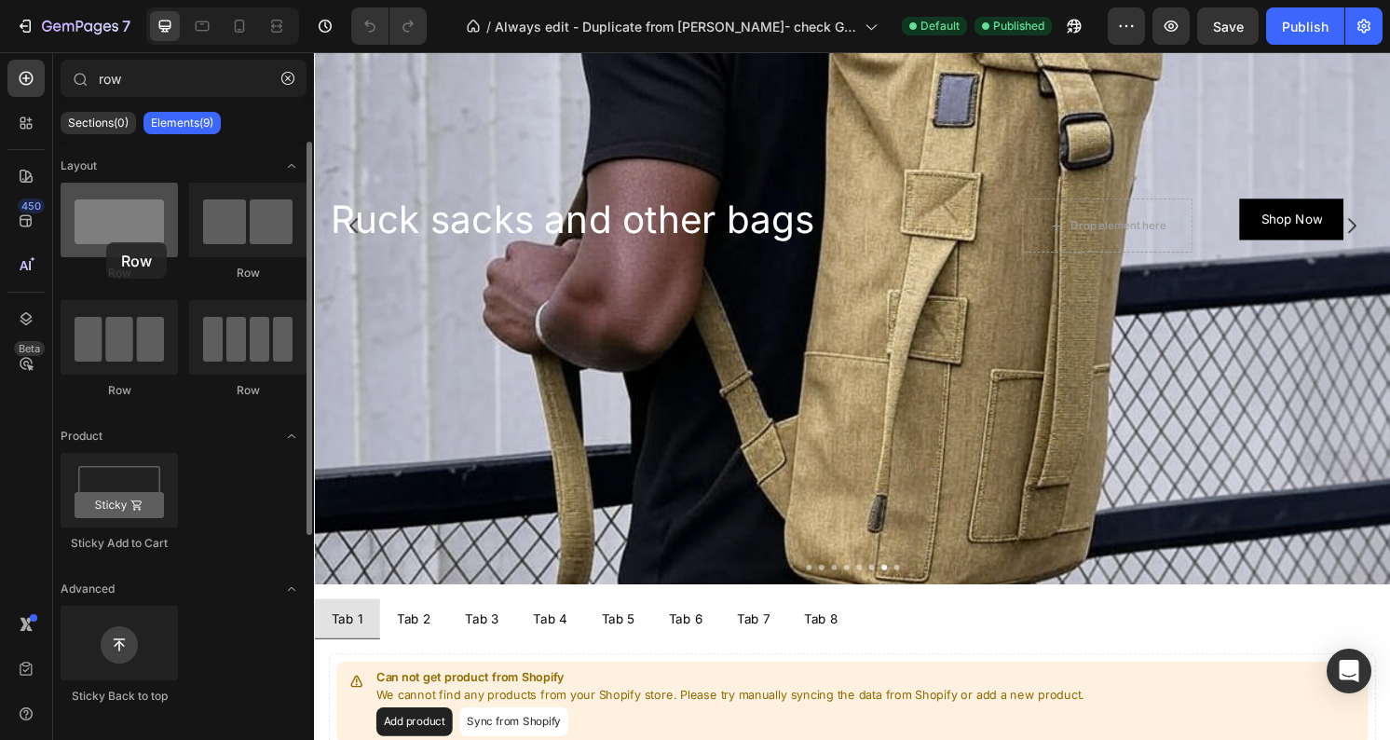
drag, startPoint x: 142, startPoint y: 238, endPoint x: 106, endPoint y: 242, distance: 35.7
click at [106, 242] on div at bounding box center [119, 220] width 117 height 75
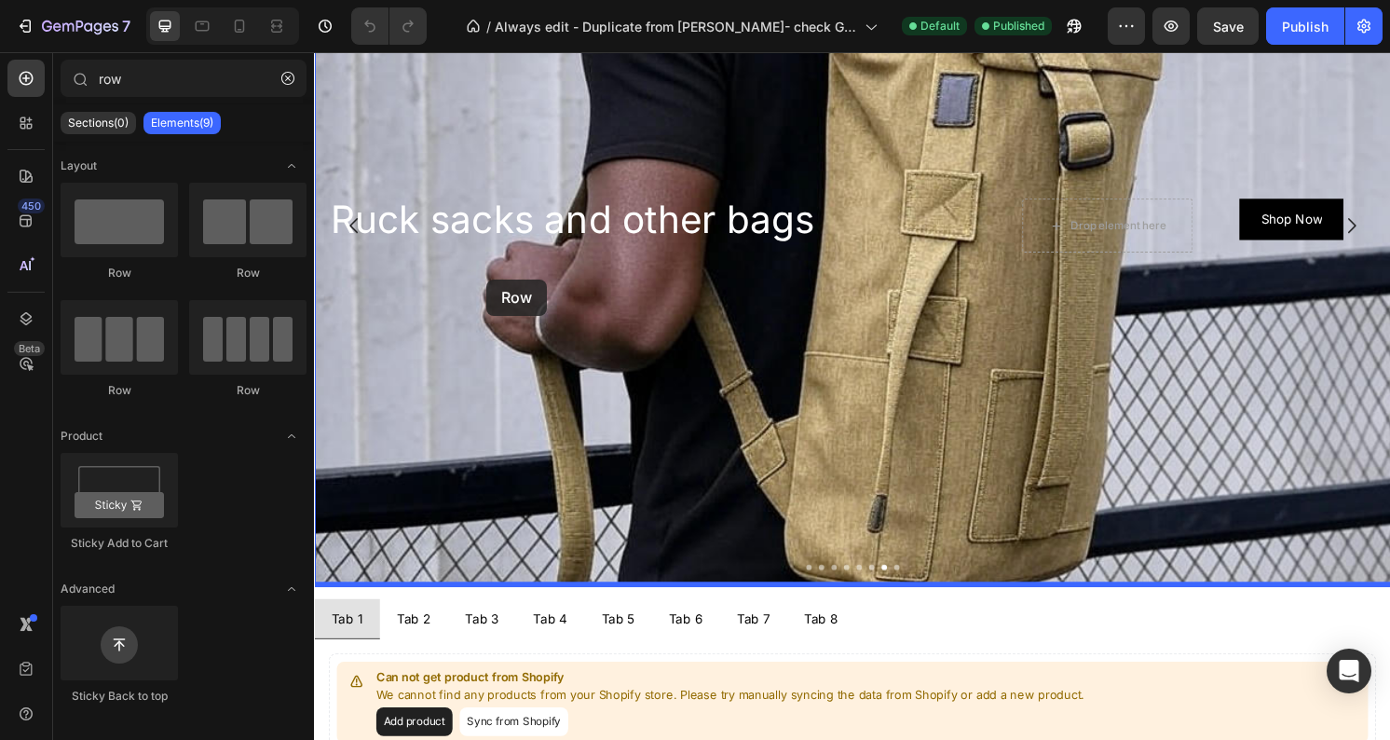
drag, startPoint x: 423, startPoint y: 287, endPoint x: 493, endPoint y: 288, distance: 69.9
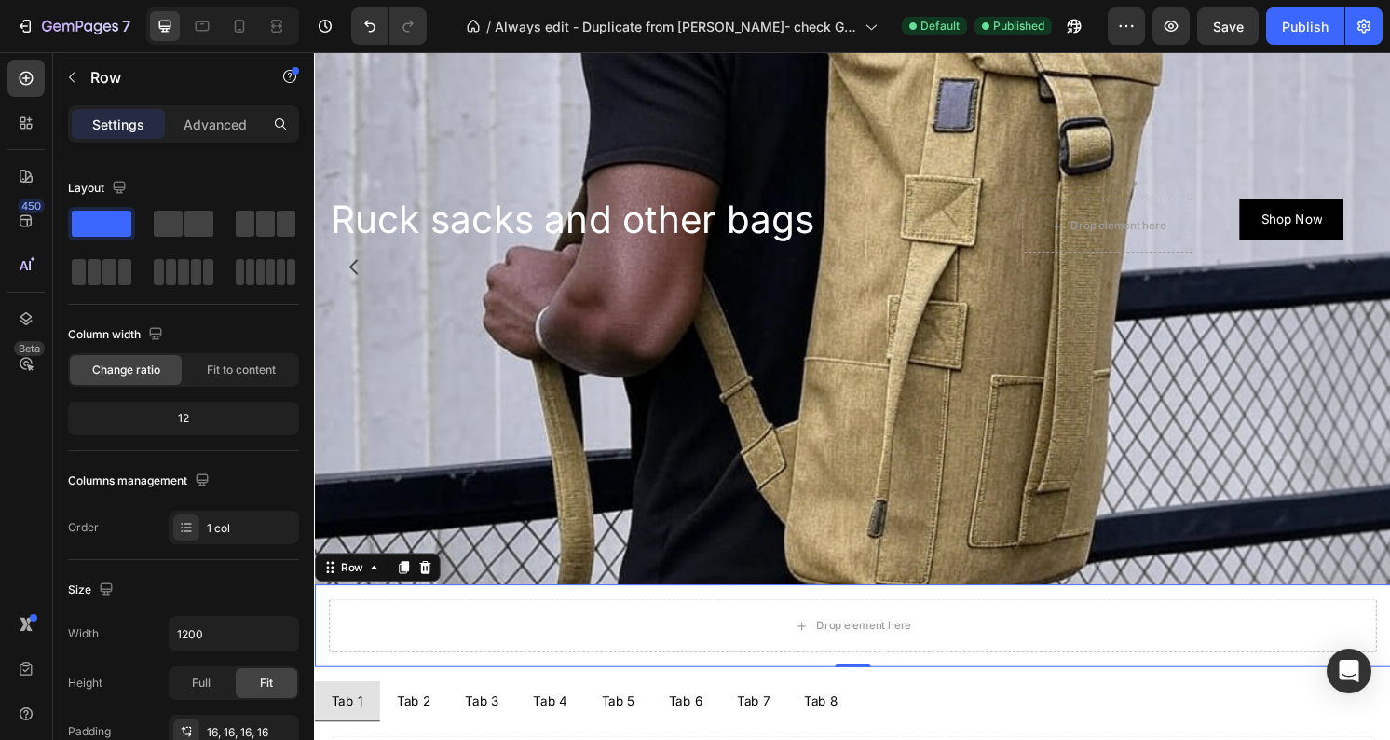
scroll to position [977, 0]
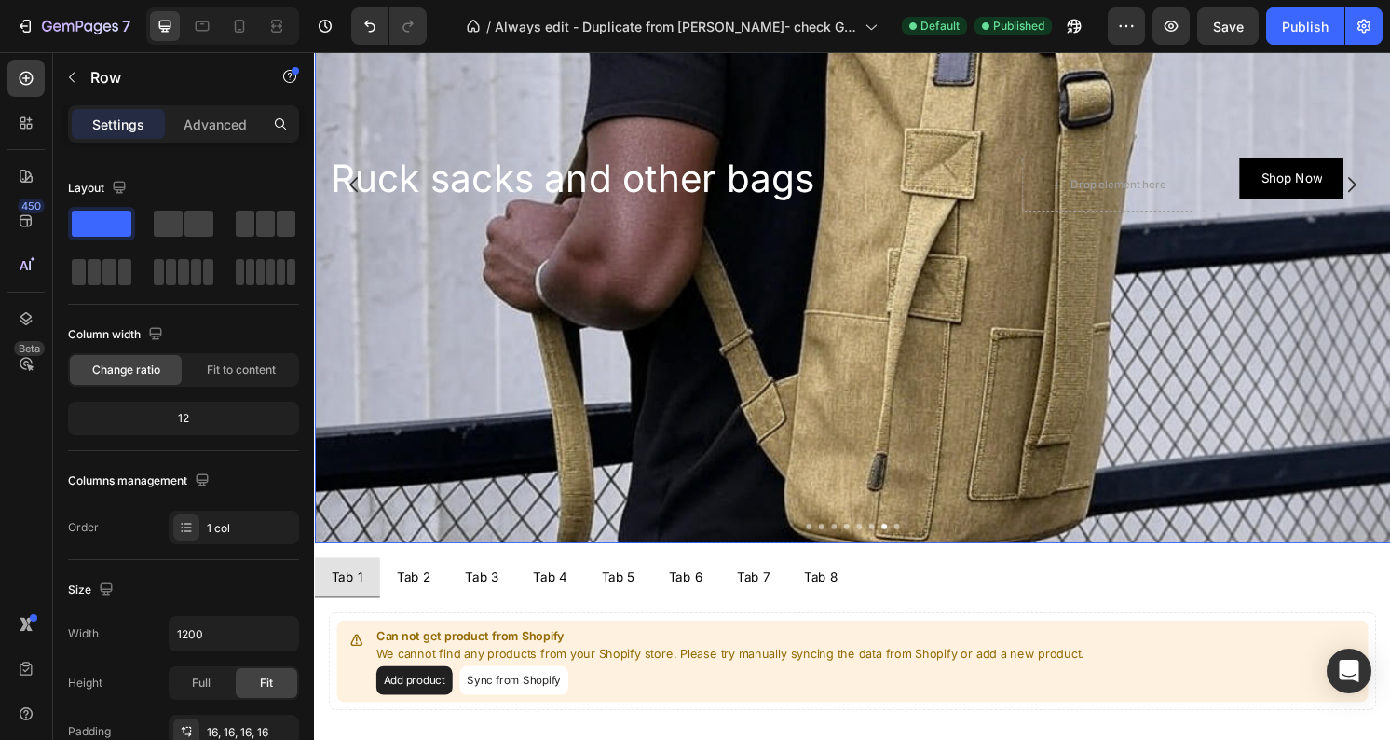
type input "ro"
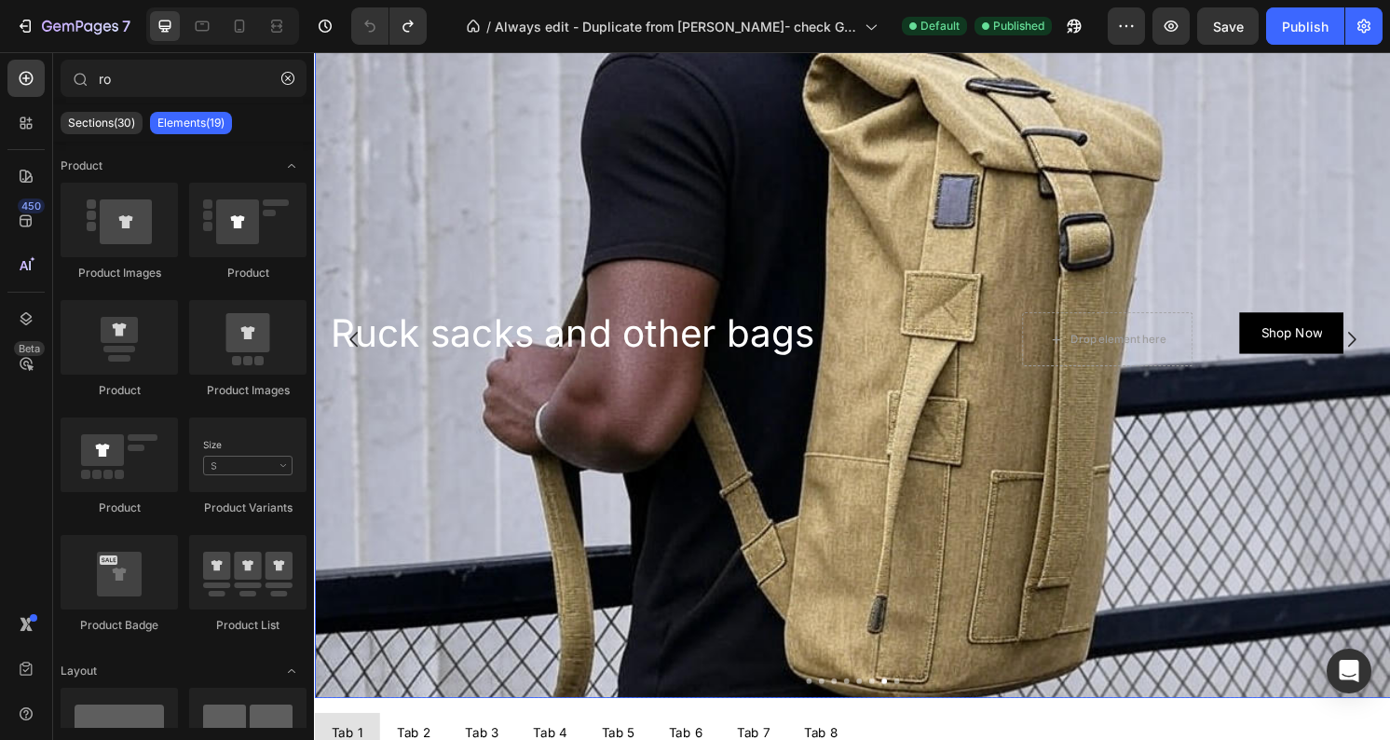
scroll to position [813, 0]
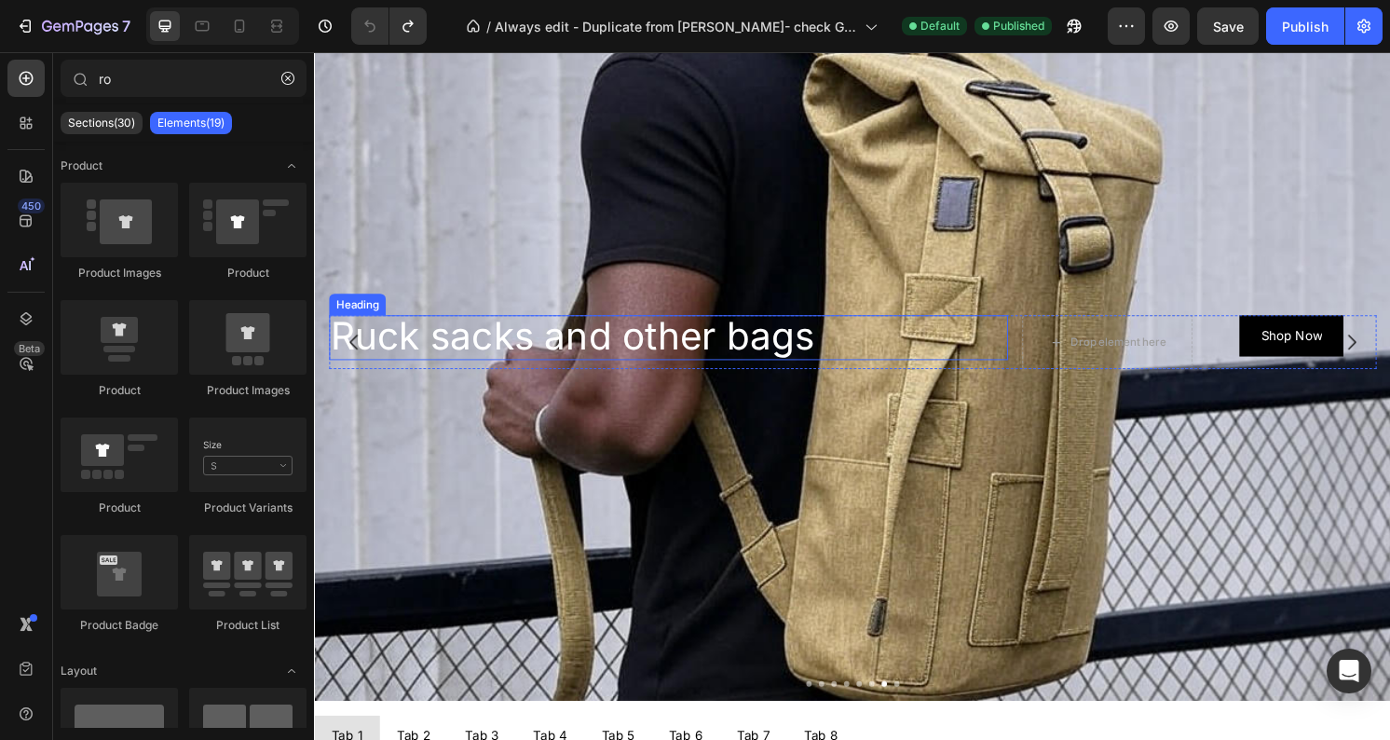
click at [880, 328] on h2 "Ruck sacks and other bags" at bounding box center [681, 348] width 705 height 47
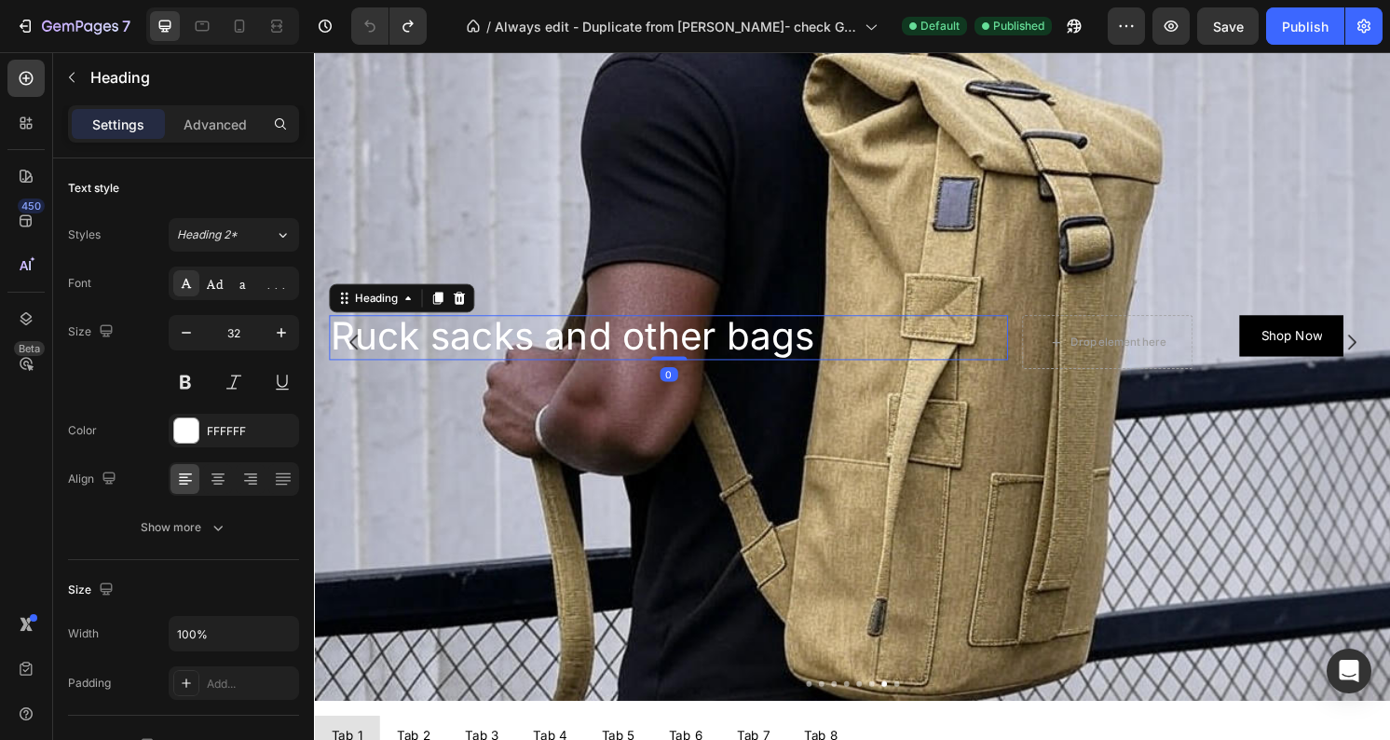
click at [398, 320] on div "Heading" at bounding box center [404, 308] width 151 height 30
click at [379, 307] on div "Heading" at bounding box center [377, 307] width 51 height 17
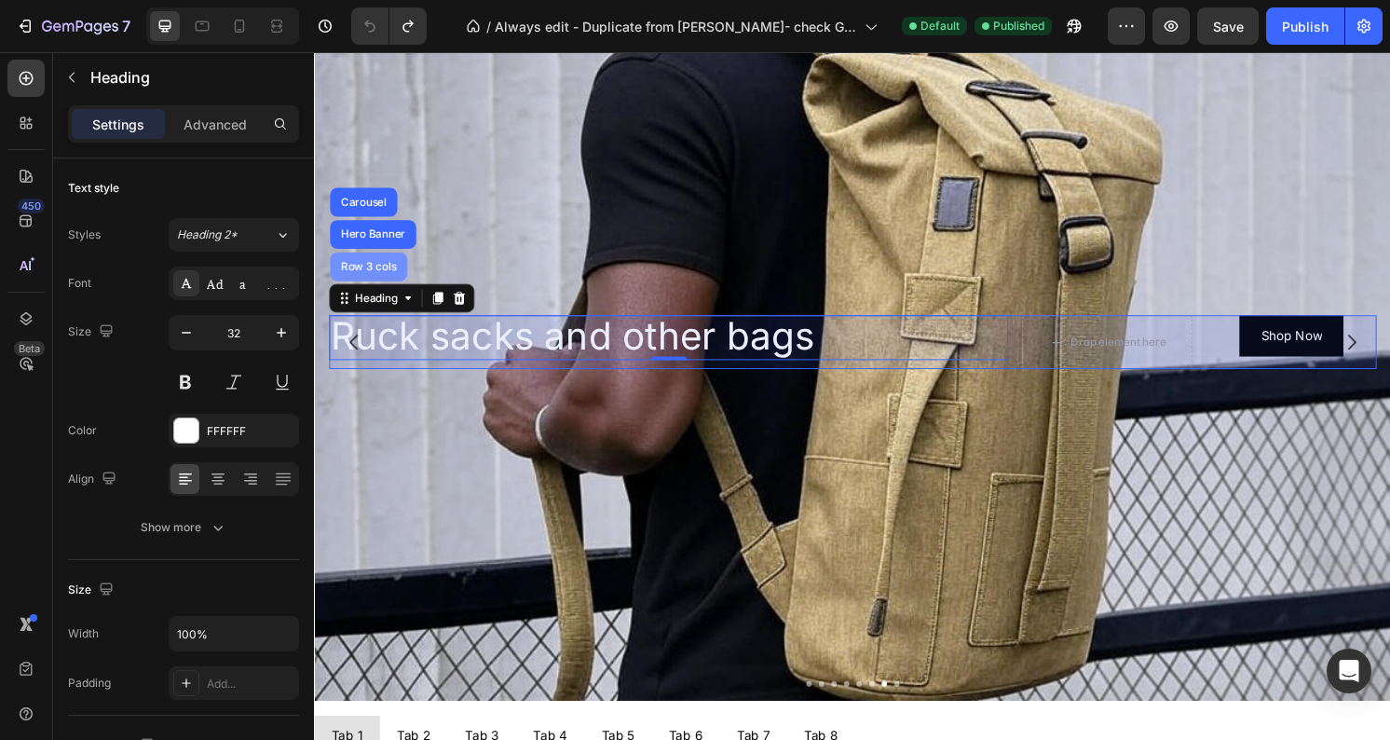
click at [373, 279] on div "Row 3 cols" at bounding box center [369, 274] width 65 height 11
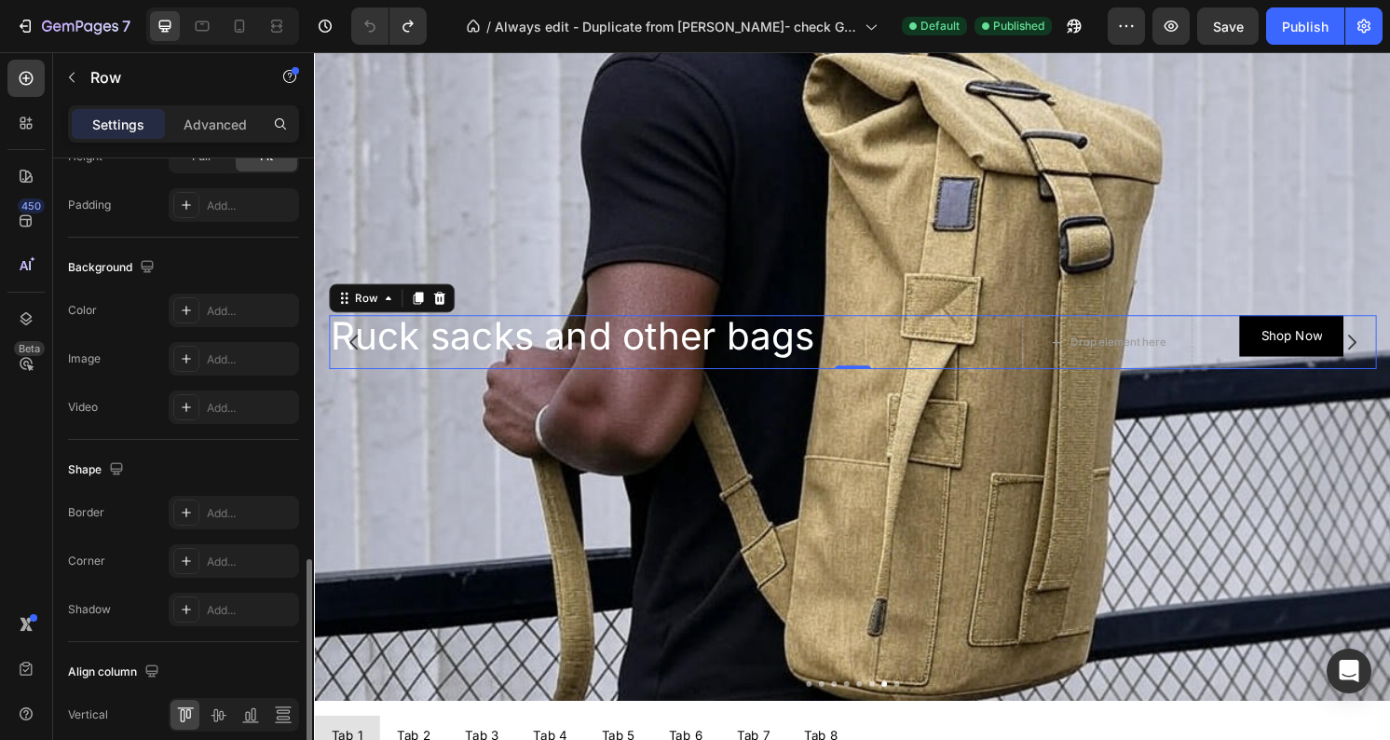
scroll to position [715, 0]
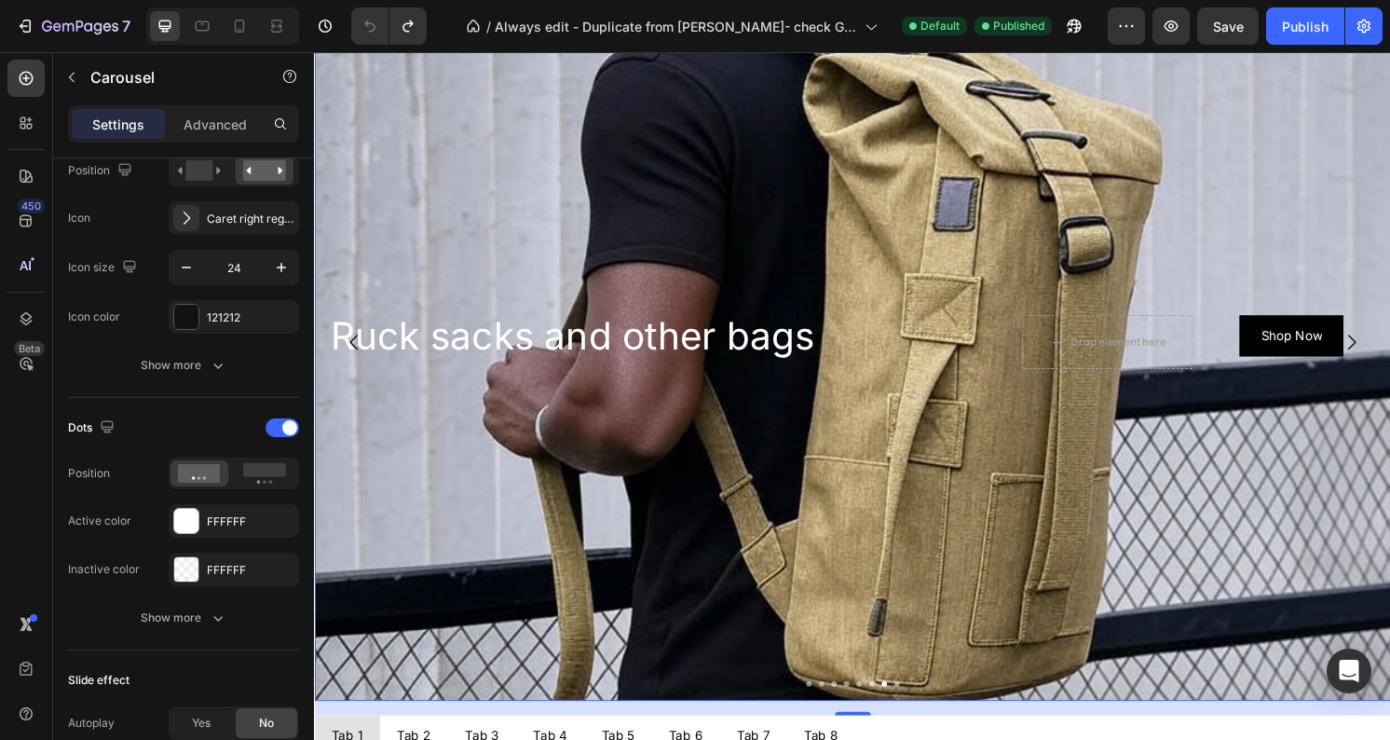
click at [351, 346] on icon "Carousel Back Arrow" at bounding box center [355, 353] width 22 height 22
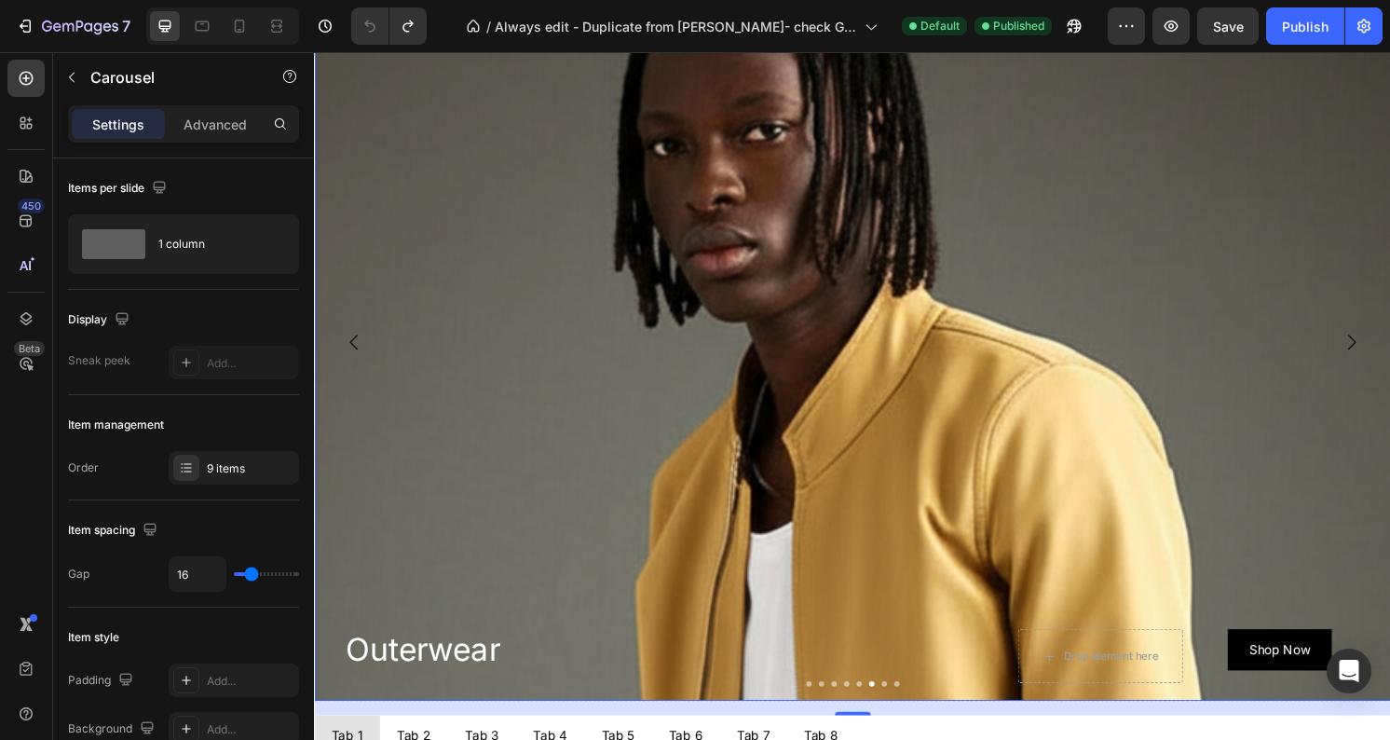
click at [650, 440] on div "Background Image" at bounding box center [873, 525] width 1118 height 1118
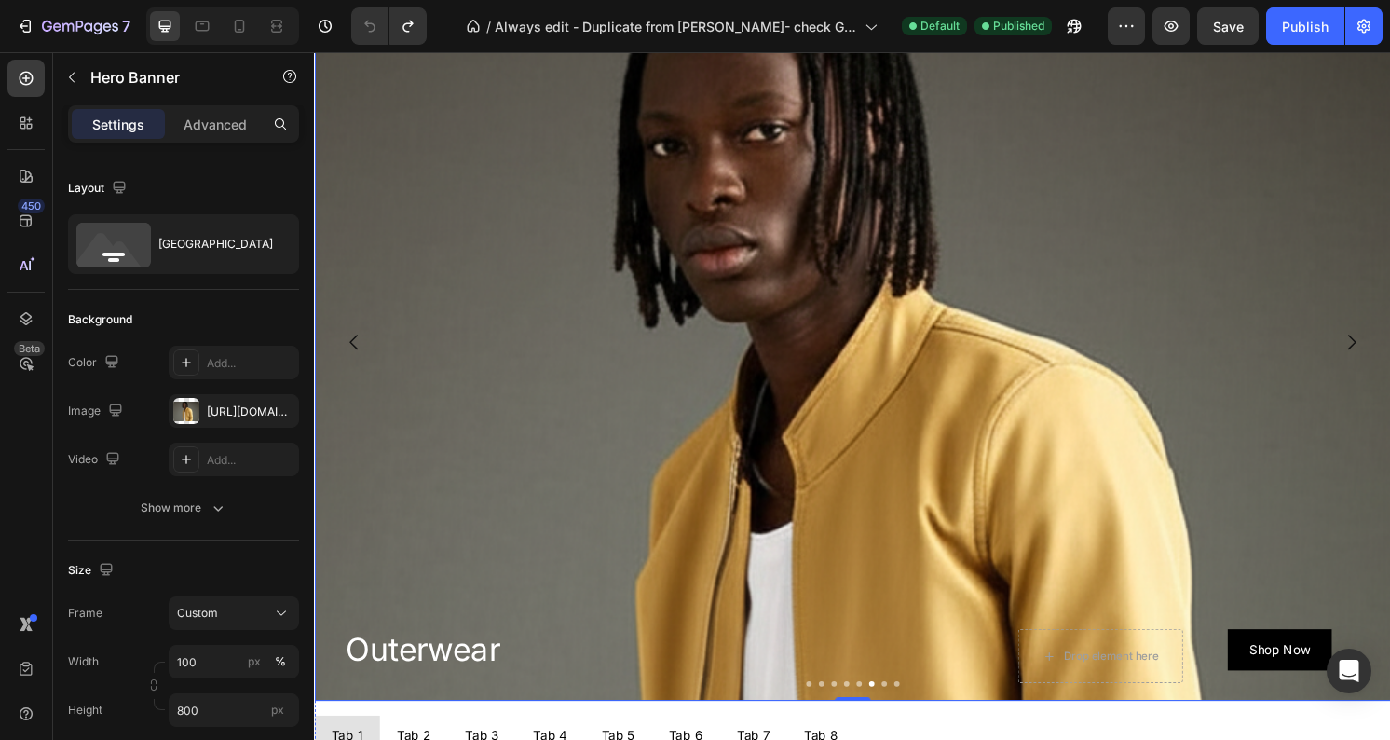
click at [1389, 353] on icon "Carousel Next Arrow" at bounding box center [1391, 354] width 8 height 16
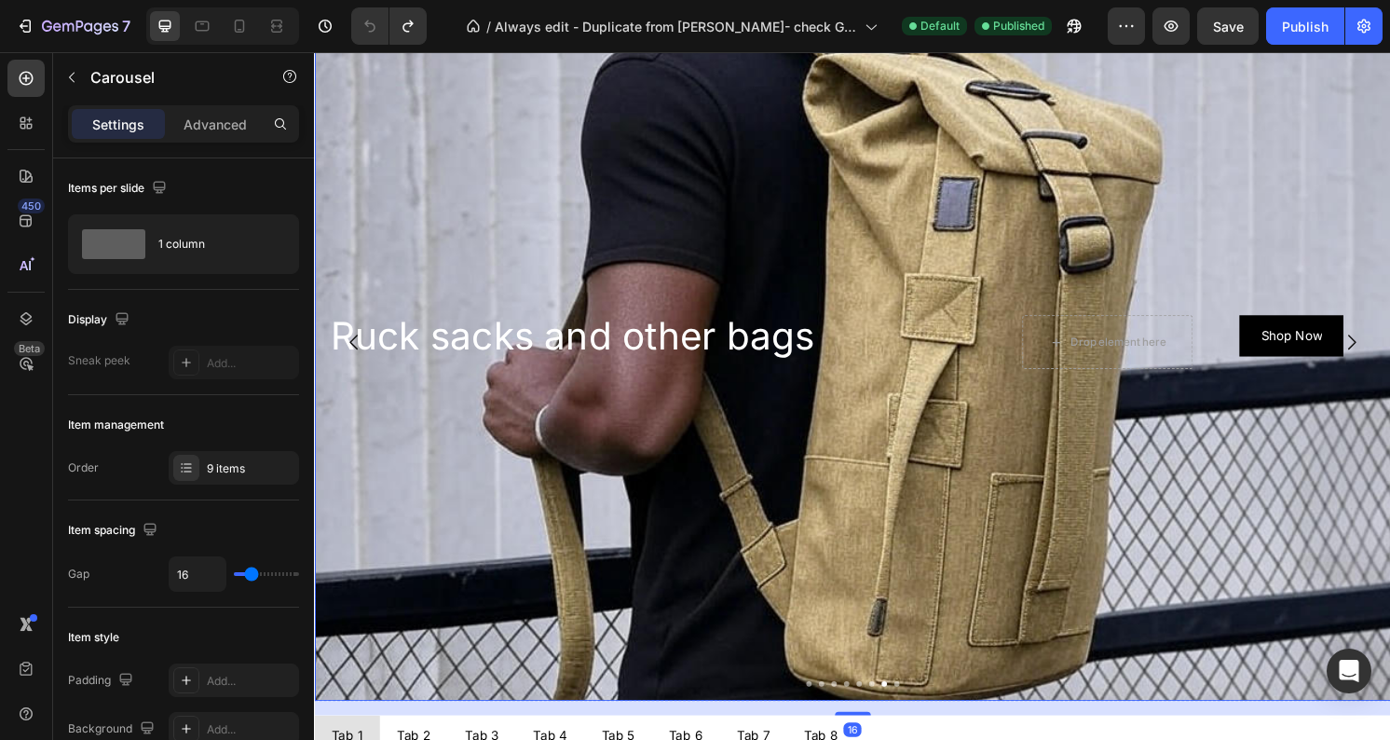
click at [1168, 168] on div "Background Image" at bounding box center [873, 525] width 1118 height 1118
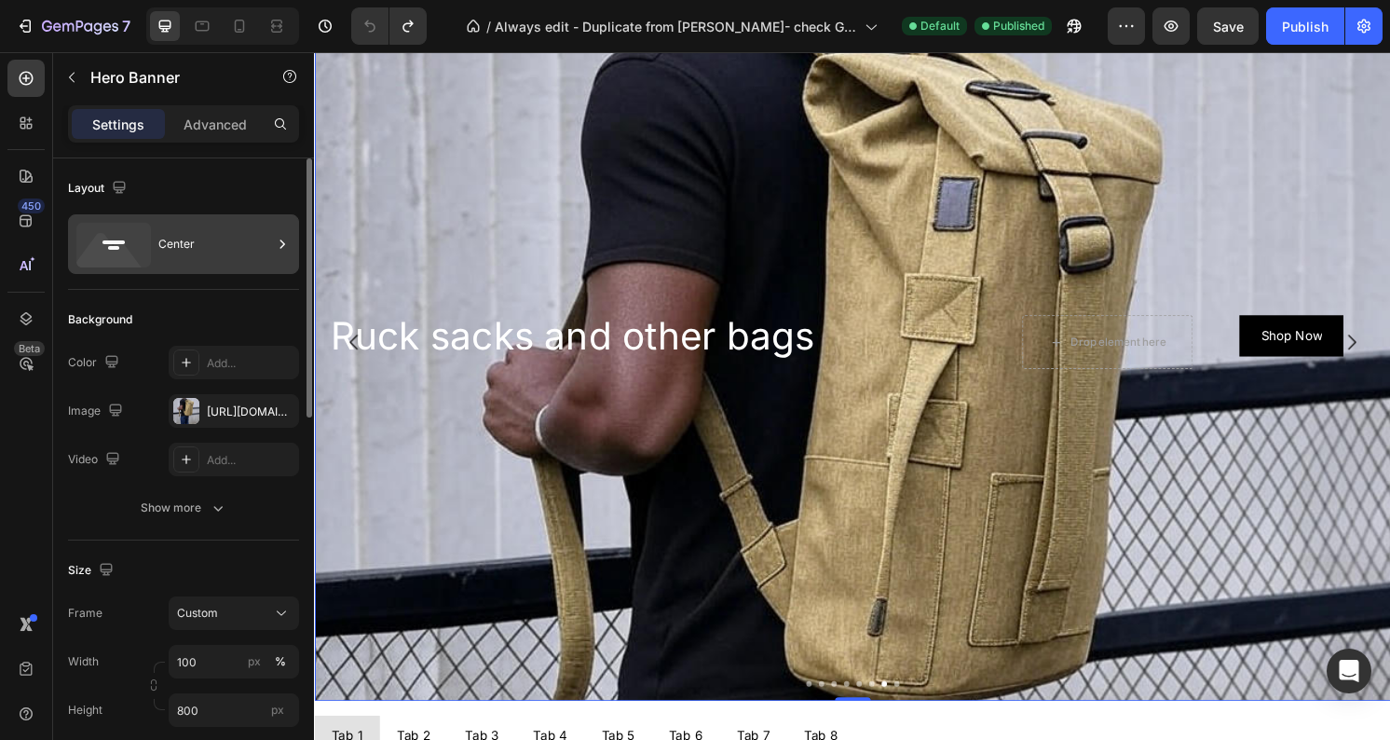
click at [184, 248] on div "Center" at bounding box center [215, 244] width 114 height 43
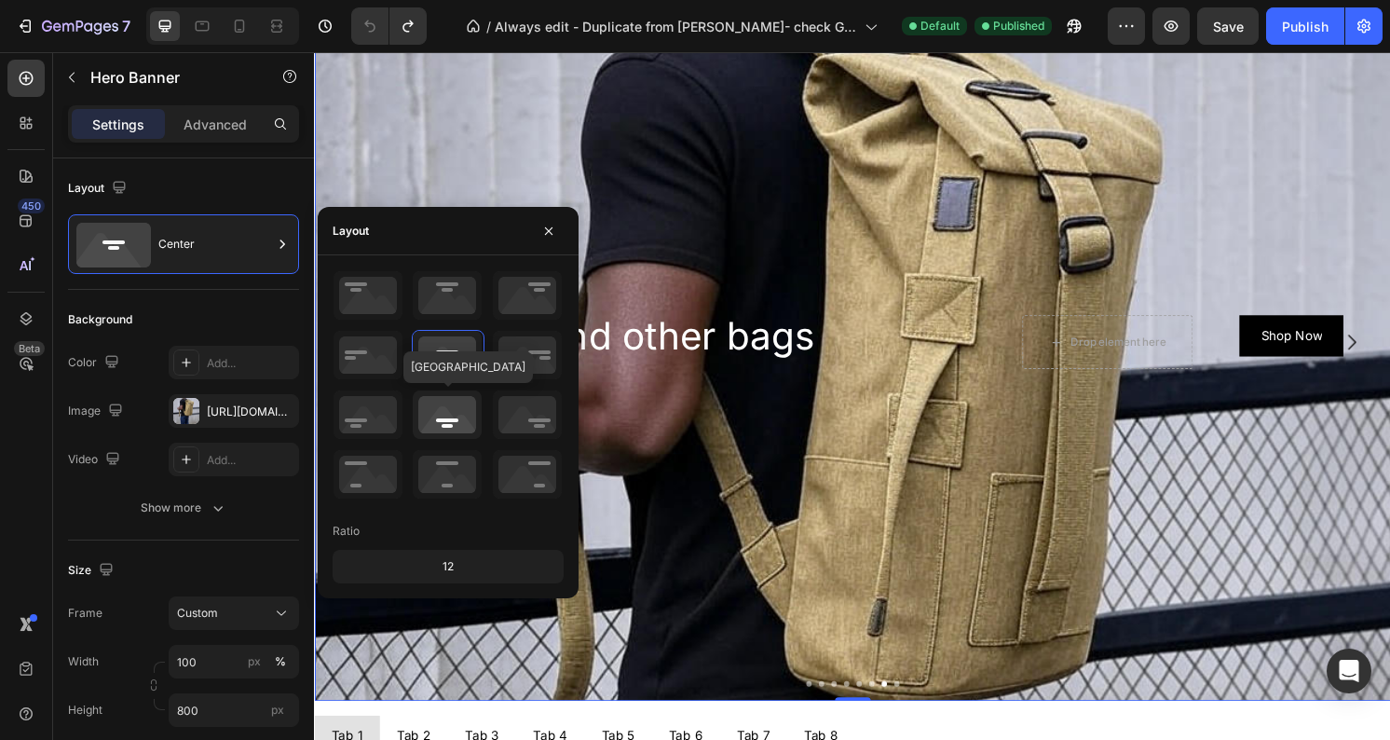
click at [452, 418] on icon at bounding box center [447, 414] width 69 height 48
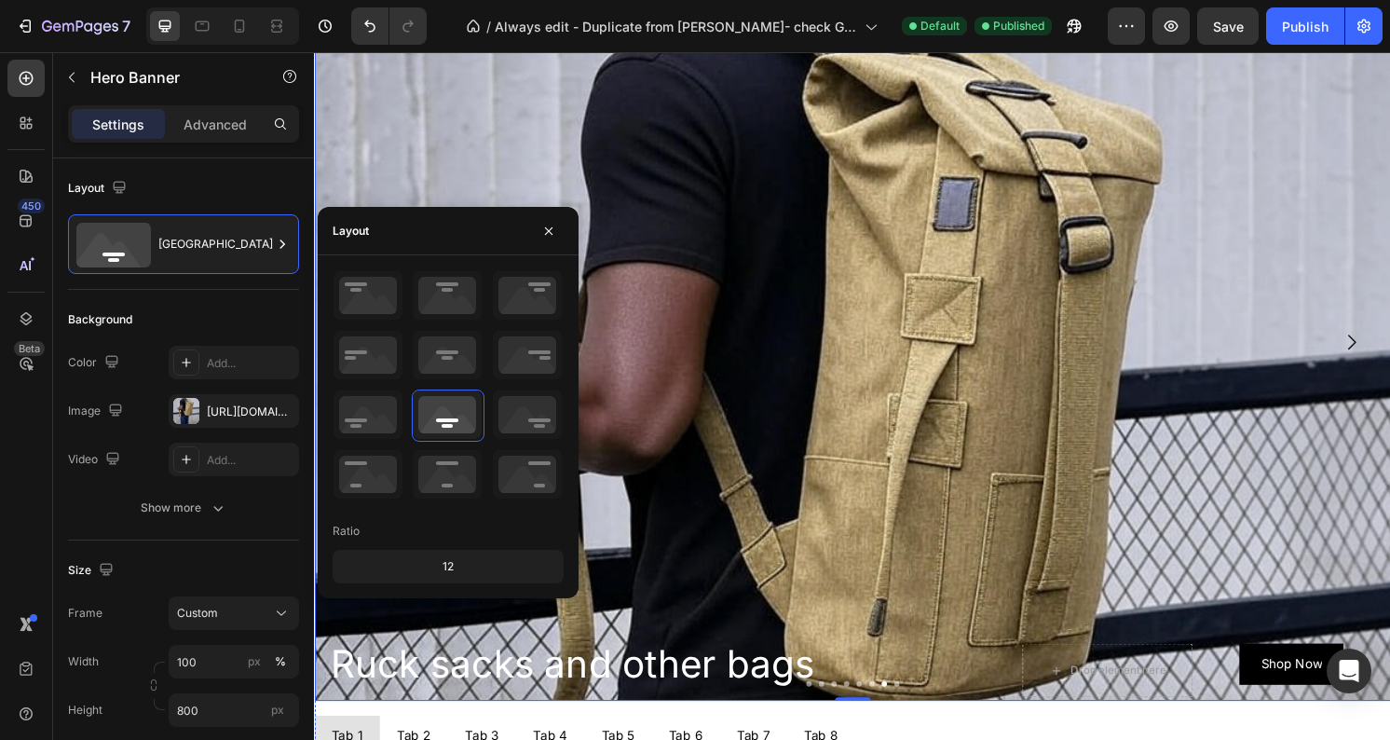
click at [1389, 350] on icon "Carousel Next Arrow" at bounding box center [1391, 353] width 22 height 22
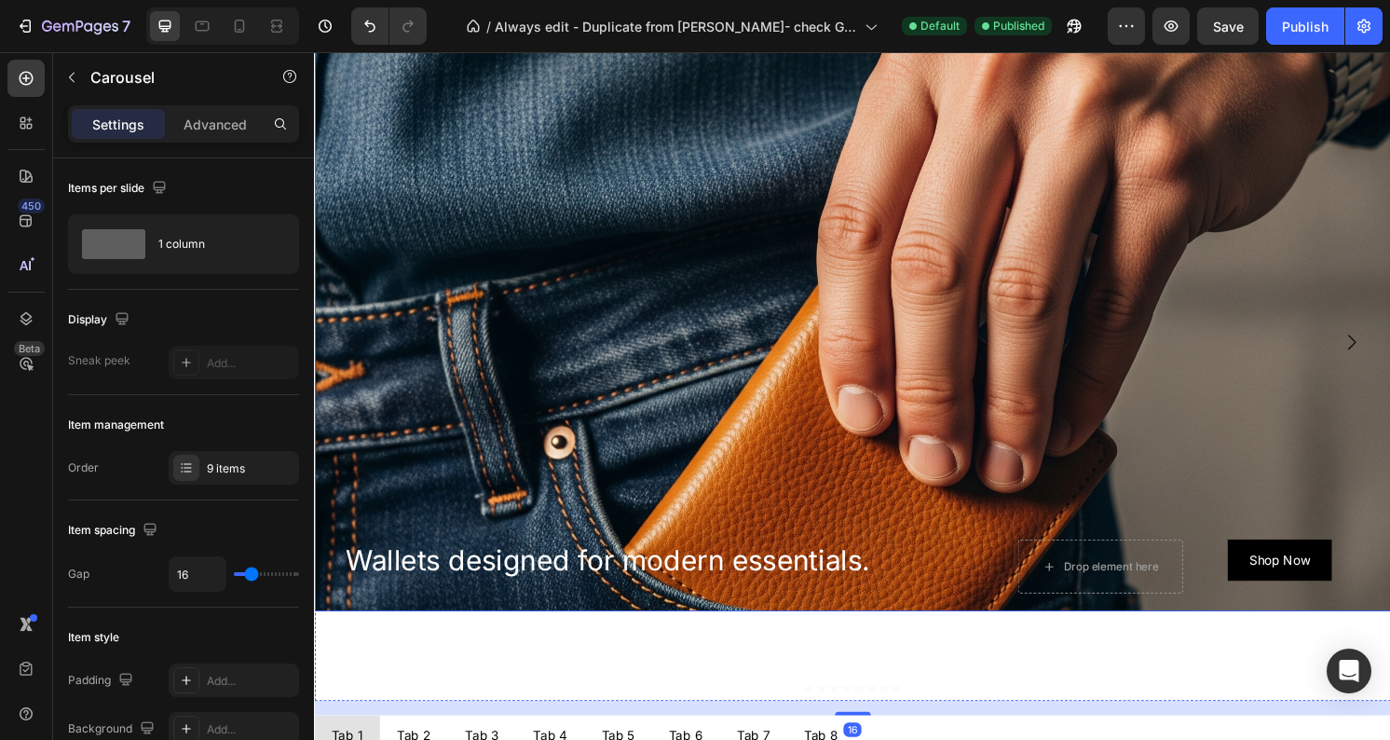
click at [1388, 323] on div "Background Image" at bounding box center [873, 463] width 1118 height 978
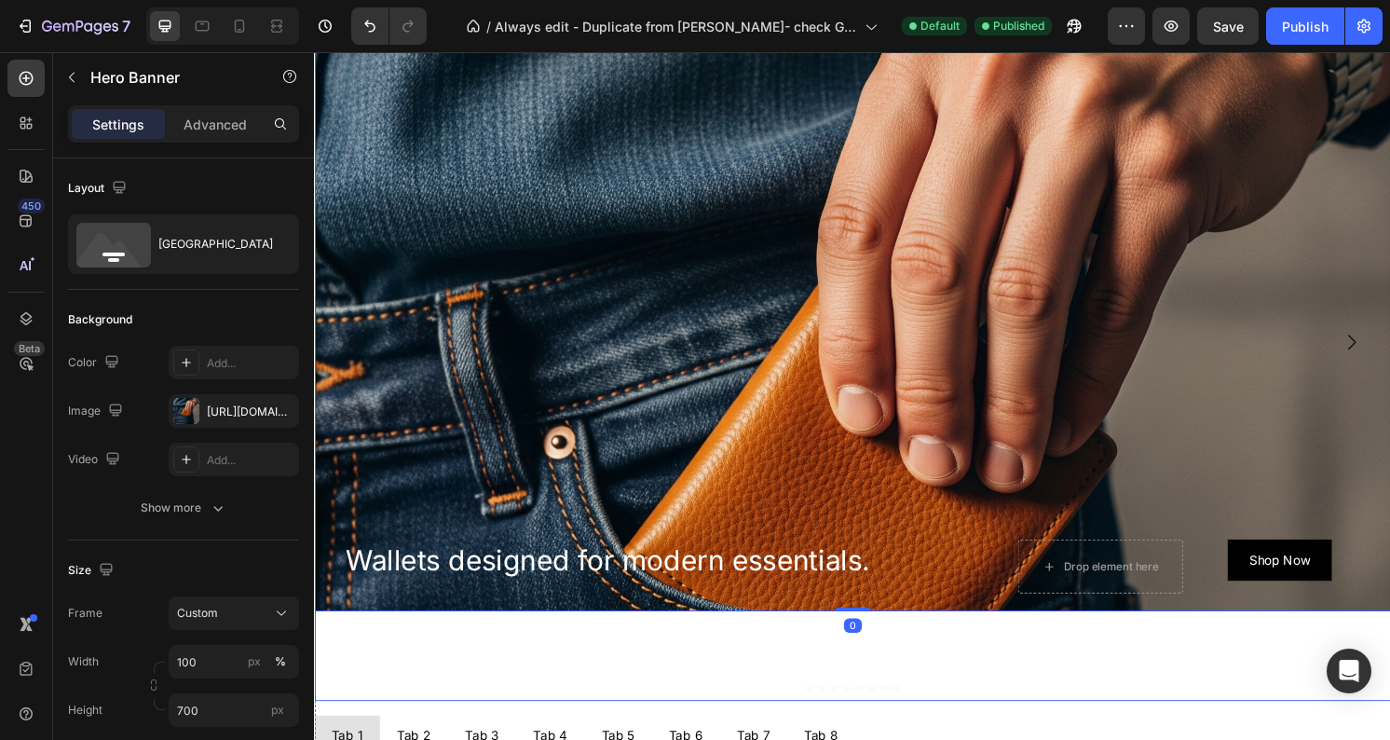
click at [1389, 355] on icon "Carousel Next Arrow" at bounding box center [1391, 353] width 22 height 22
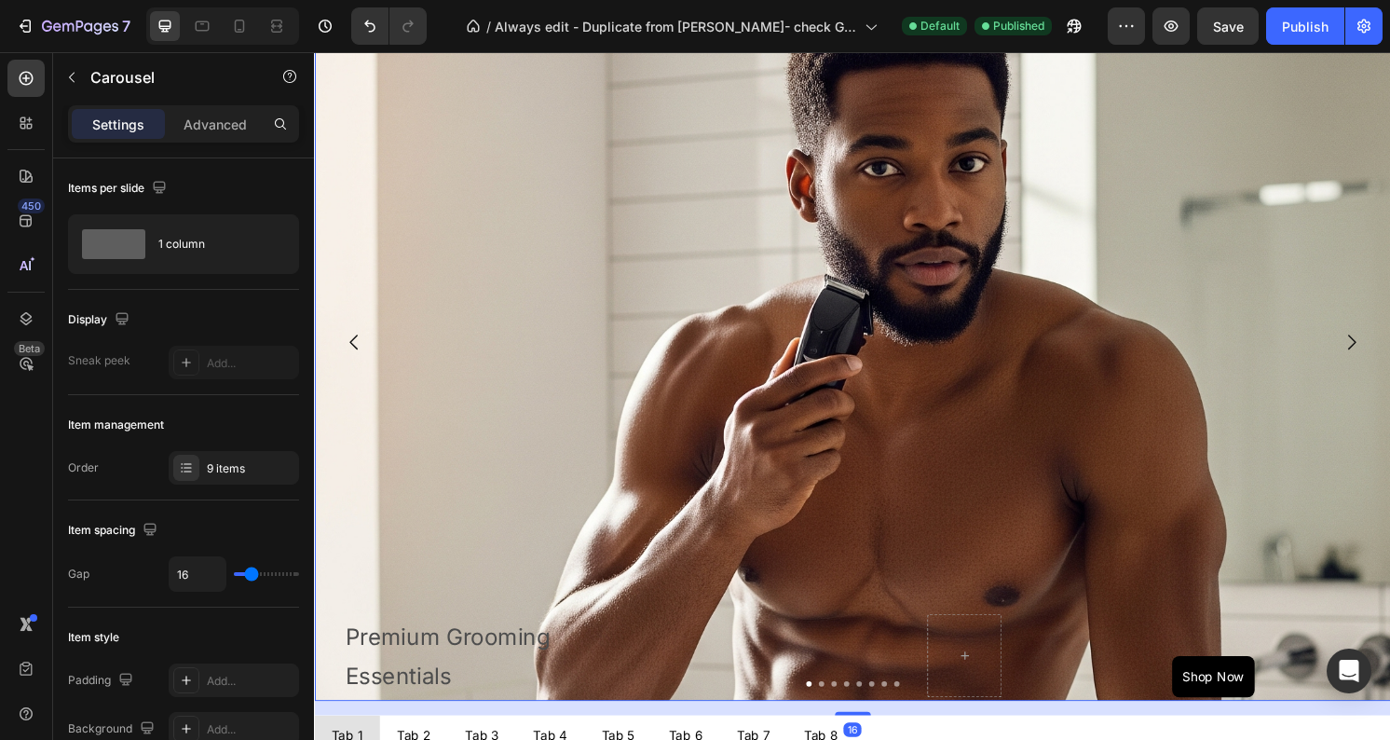
click at [1389, 355] on icon "Carousel Next Arrow" at bounding box center [1391, 353] width 22 height 22
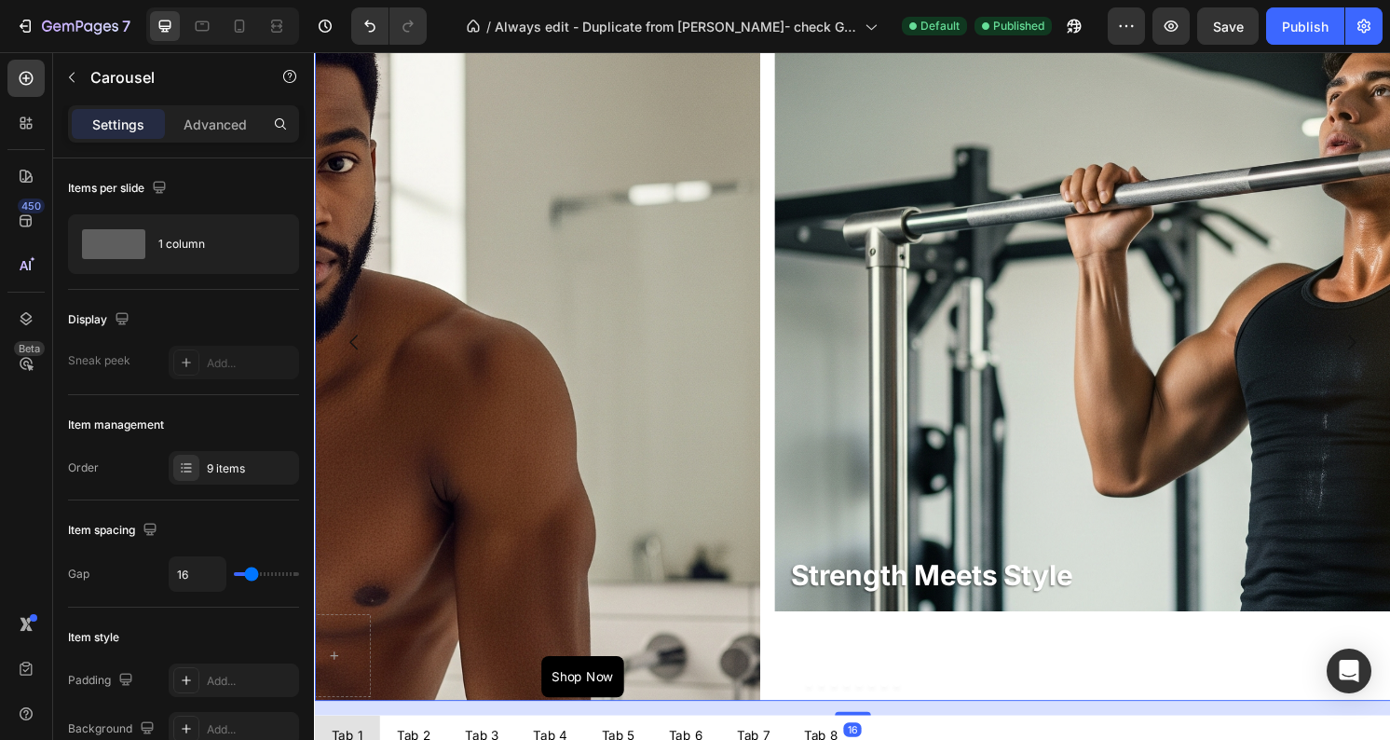
click at [1389, 355] on icon "Carousel Next Arrow" at bounding box center [1391, 353] width 22 height 22
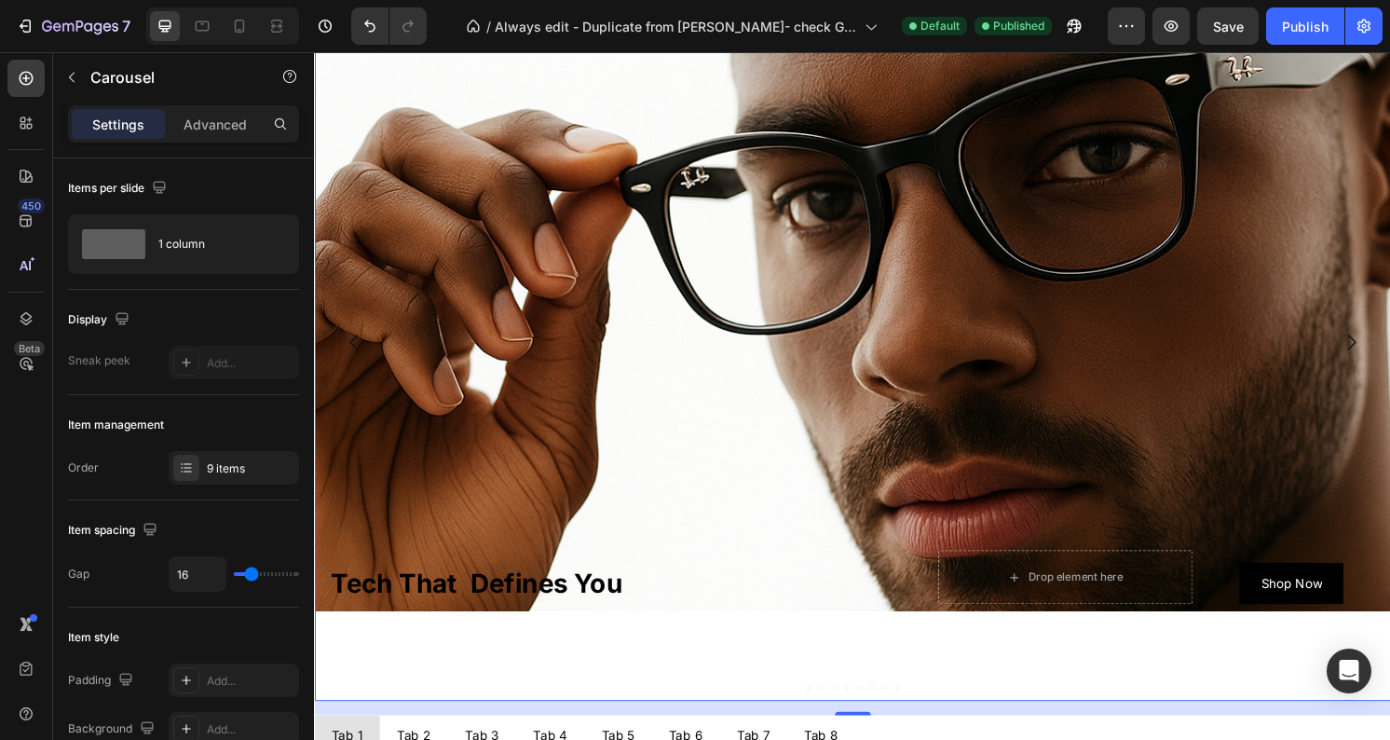
click at [1389, 355] on icon "Carousel Next Arrow" at bounding box center [1391, 353] width 22 height 22
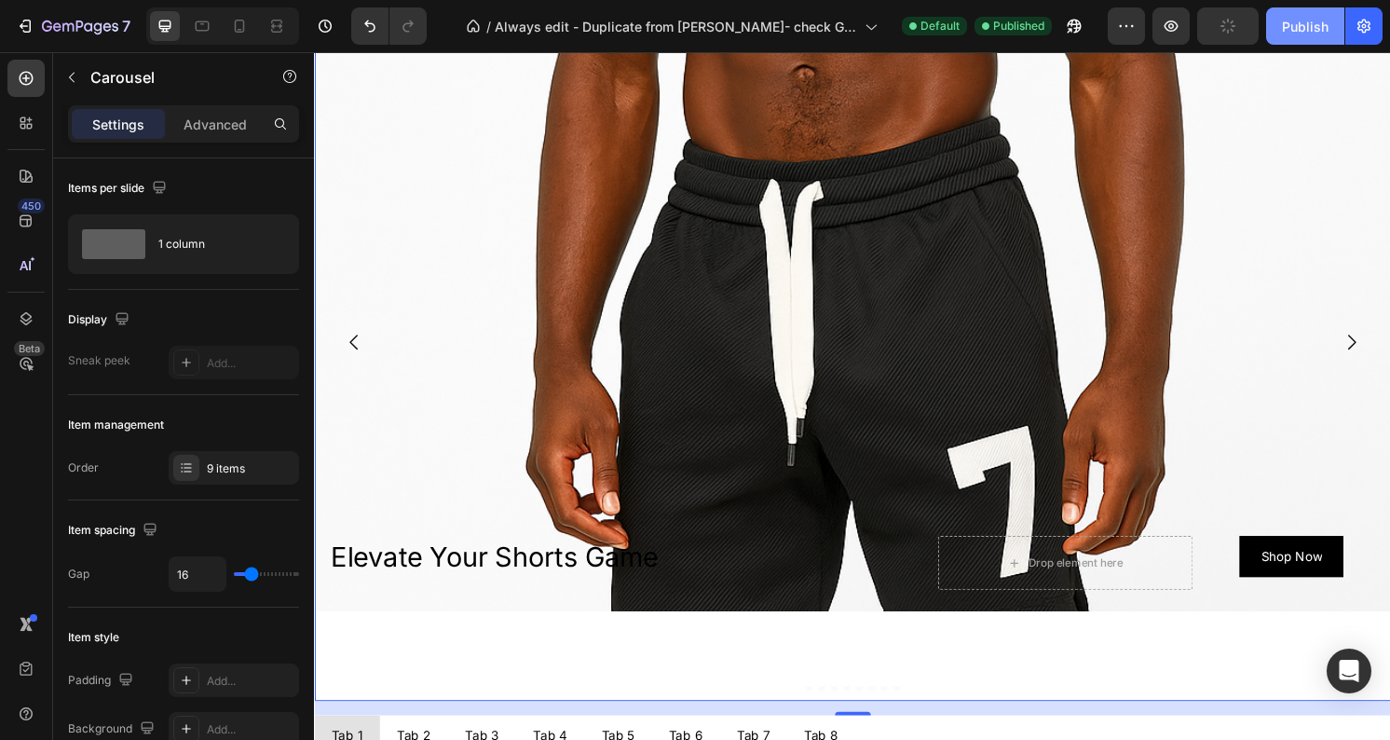
click at [1320, 28] on div "Publish" at bounding box center [1305, 27] width 47 height 20
click at [1389, 350] on icon "Carousel Next Arrow" at bounding box center [1391, 354] width 8 height 16
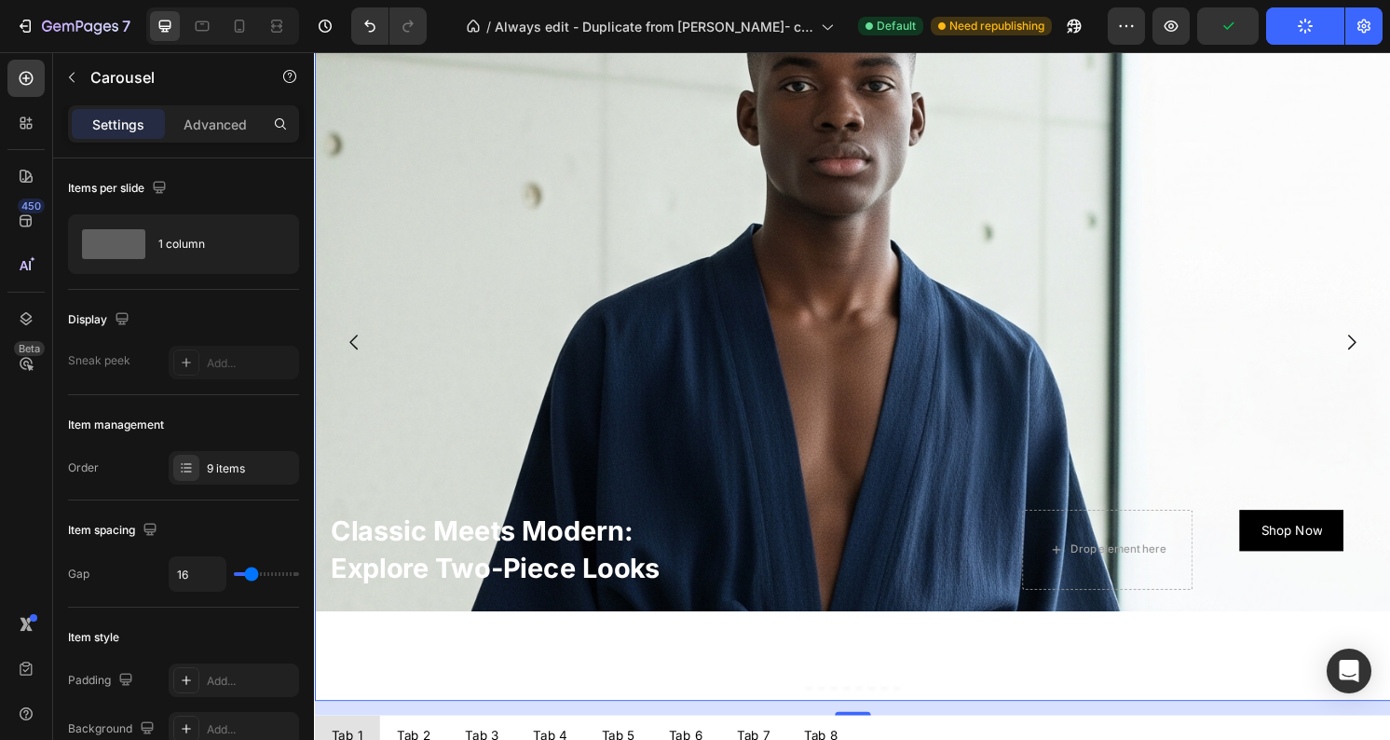
click at [1389, 350] on icon "Carousel Next Arrow" at bounding box center [1391, 354] width 8 height 16
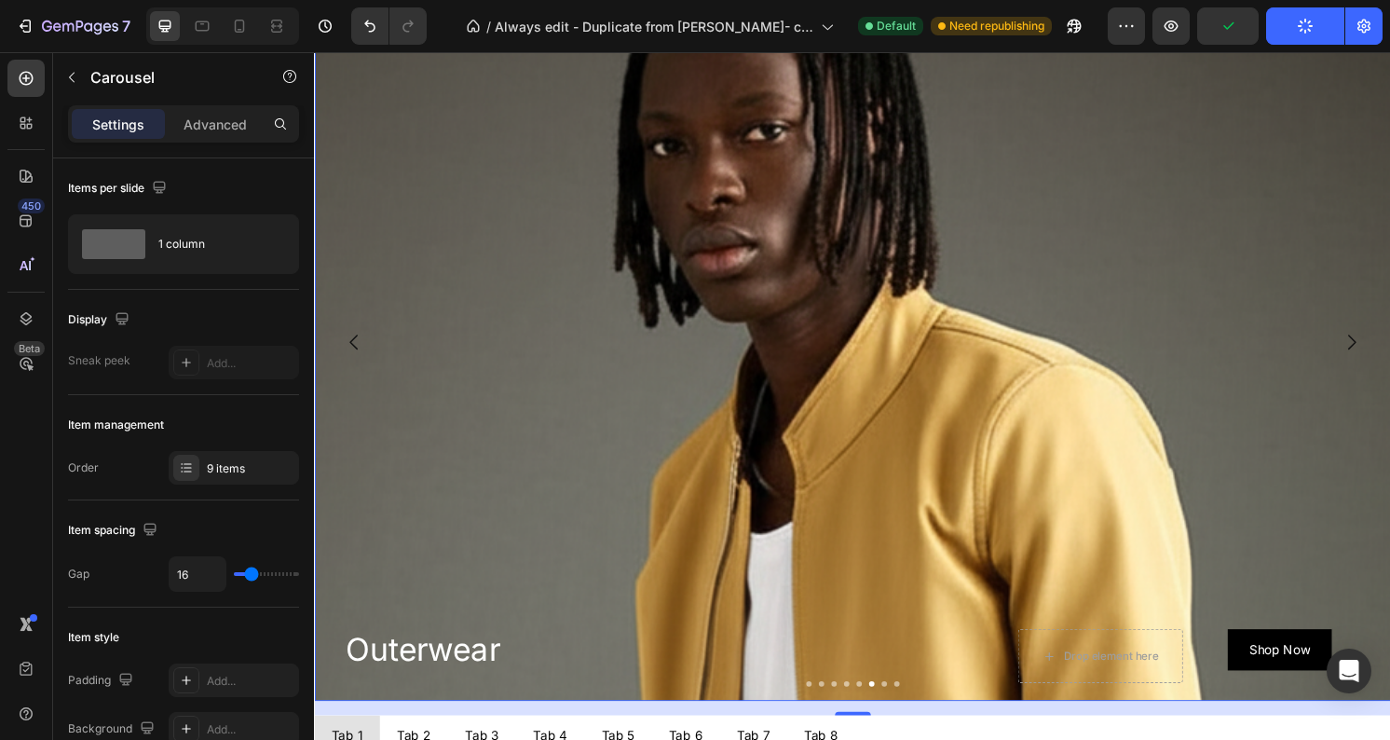
click at [1389, 350] on icon "Carousel Next Arrow" at bounding box center [1391, 354] width 8 height 16
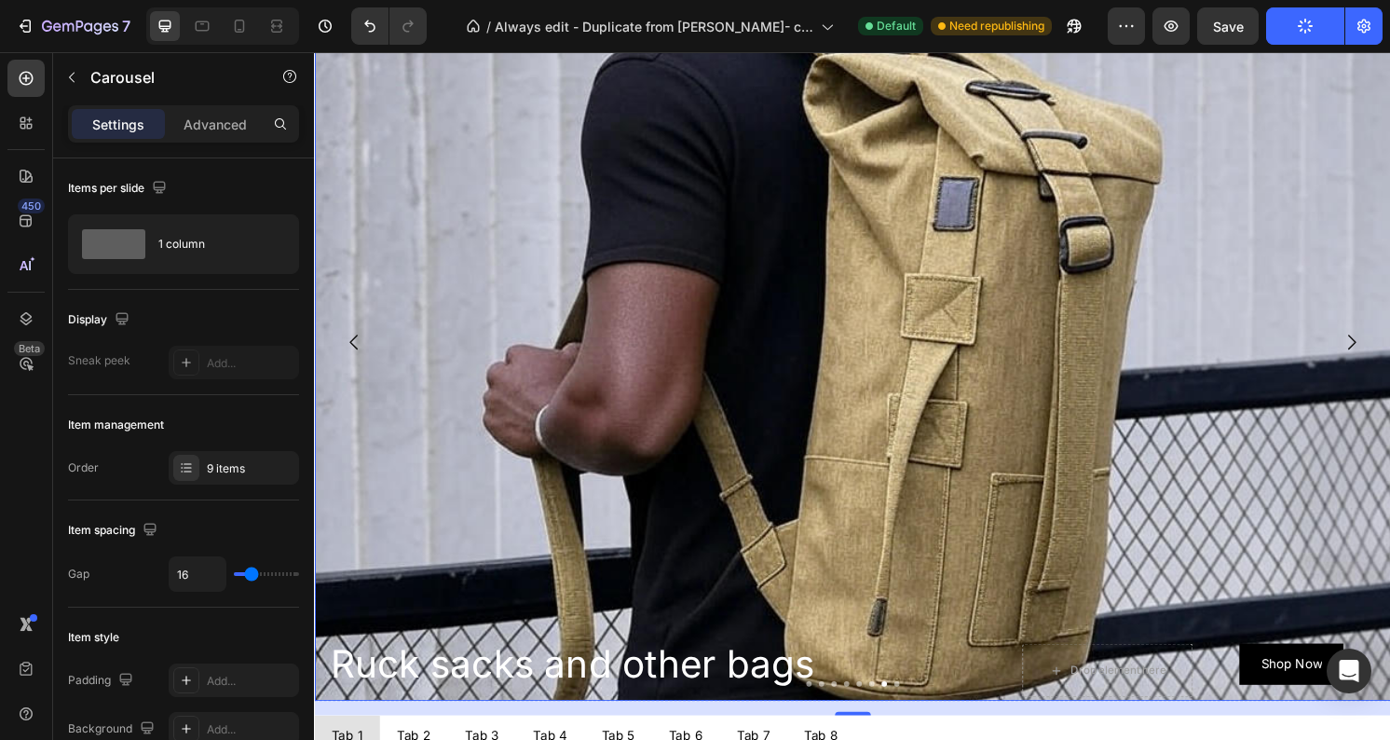
click at [835, 280] on div "Background Image" at bounding box center [873, 525] width 1118 height 1118
